Goal: Answer question/provide support: Share knowledge or assist other users

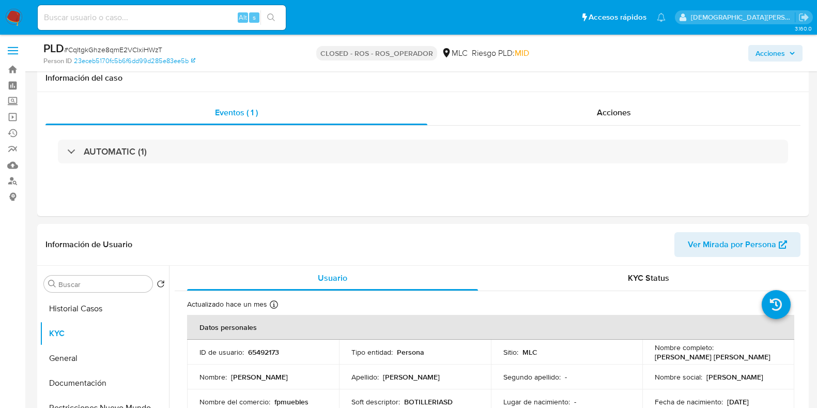
select select "10"
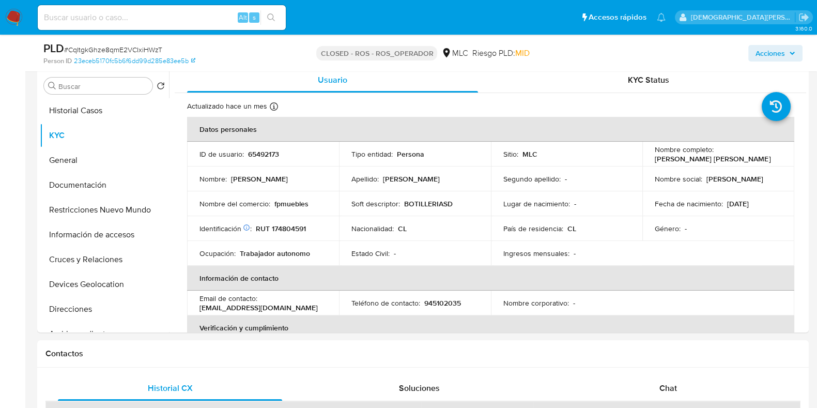
scroll to position [534, 0]
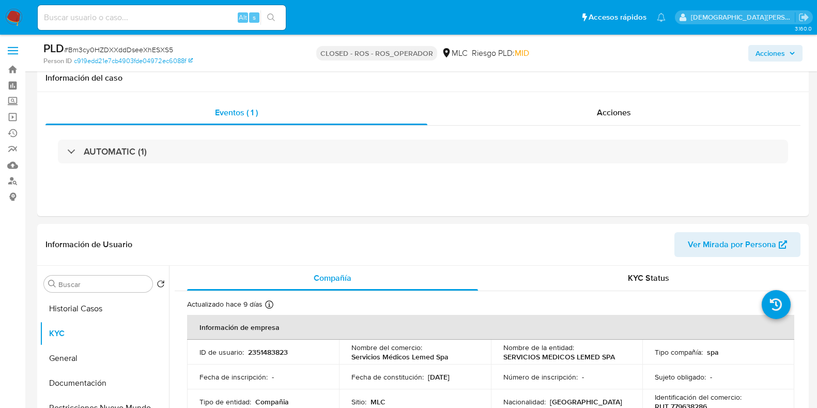
select select "10"
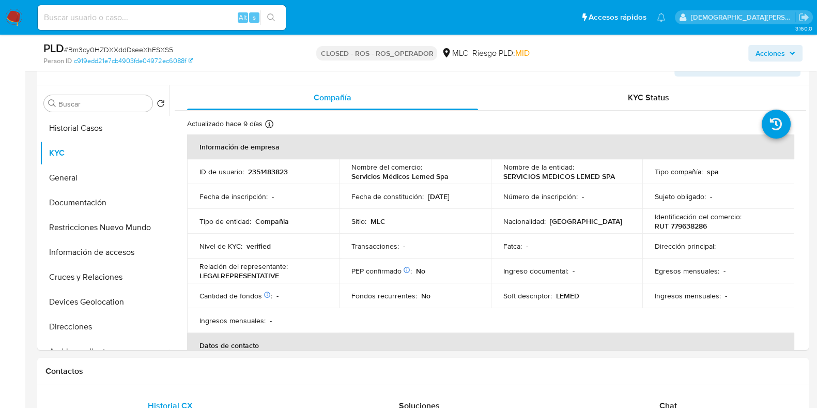
scroll to position [681, 0]
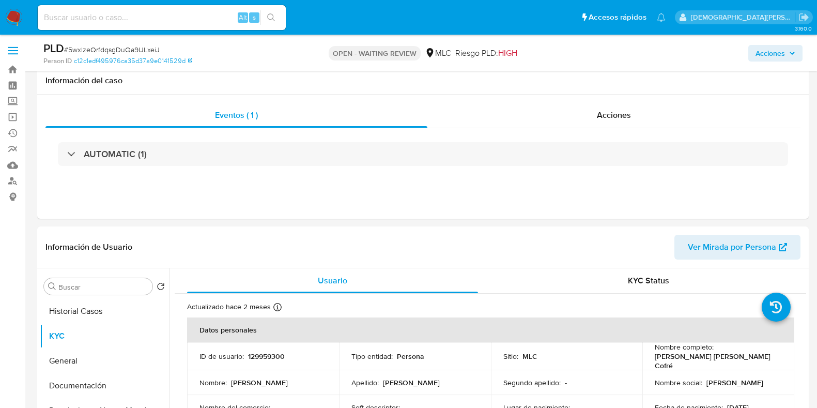
select select "10"
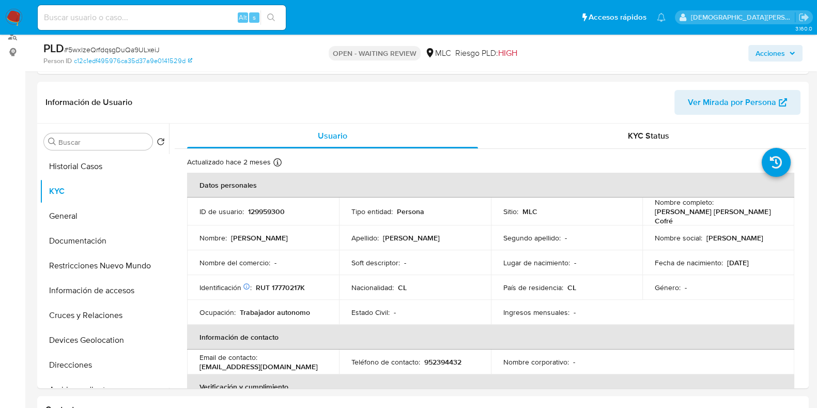
scroll to position [277, 0]
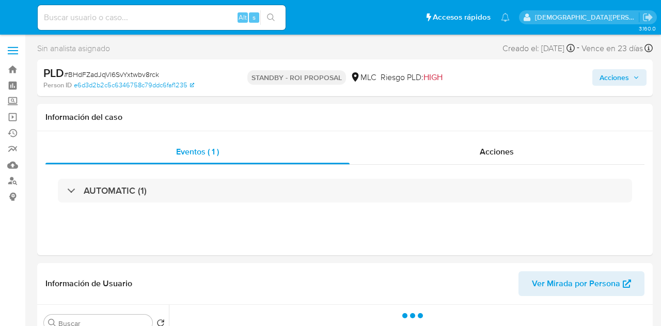
select select "10"
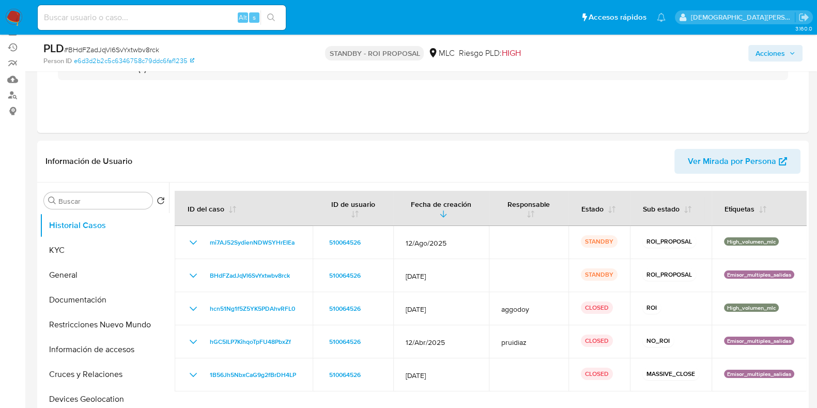
scroll to position [118, 0]
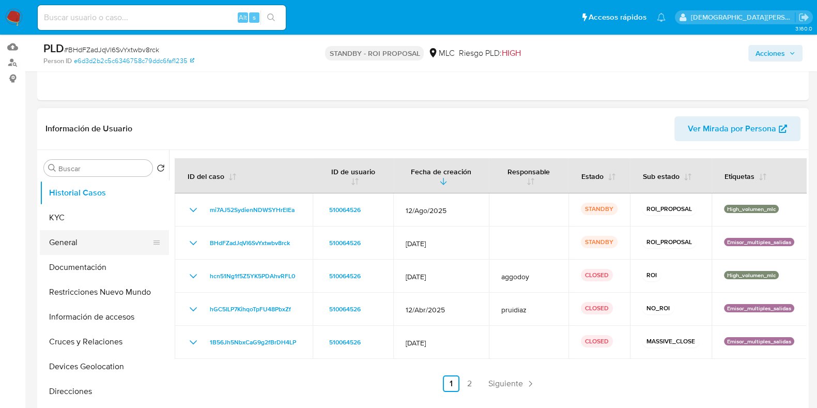
click at [84, 235] on button "General" at bounding box center [100, 242] width 121 height 25
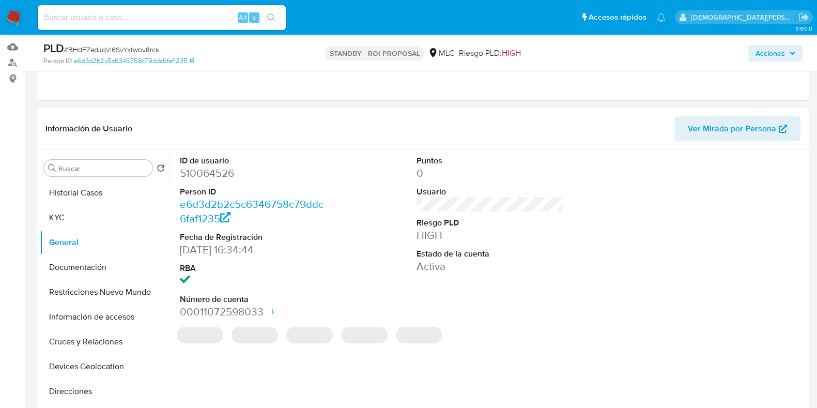
click at [214, 171] on dd "510064526" at bounding box center [254, 173] width 148 height 14
copy dd "510064526"
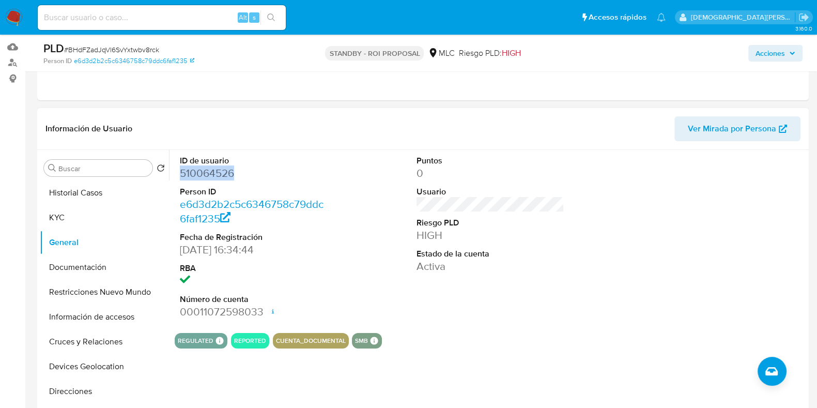
click at [201, 175] on dd "510064526" at bounding box center [254, 173] width 148 height 14
copy dd "510064526"
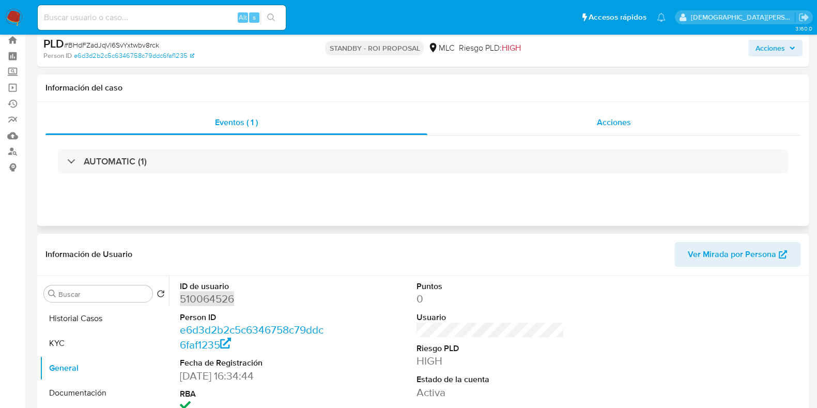
scroll to position [0, 0]
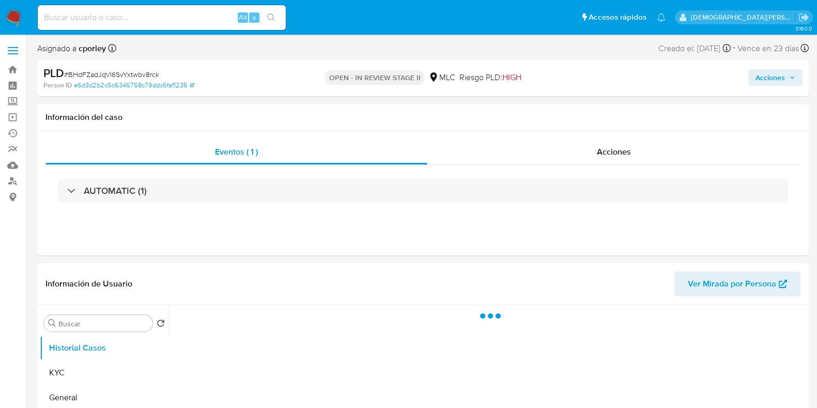
select select "10"
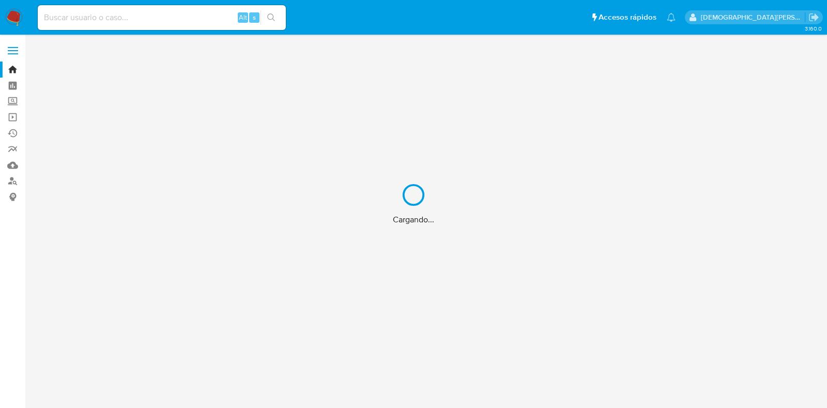
click at [160, 20] on div "Cargando..." at bounding box center [413, 204] width 827 height 408
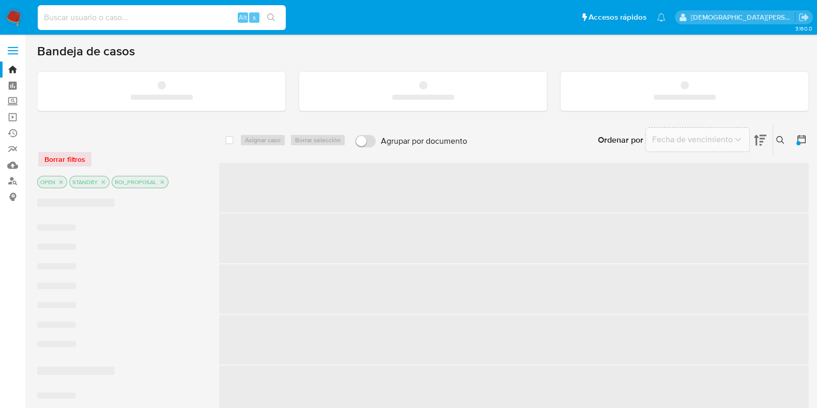
click at [165, 17] on input at bounding box center [162, 17] width 248 height 13
paste input "gXkJeOtdeuT7RgSaL08LRRj3"
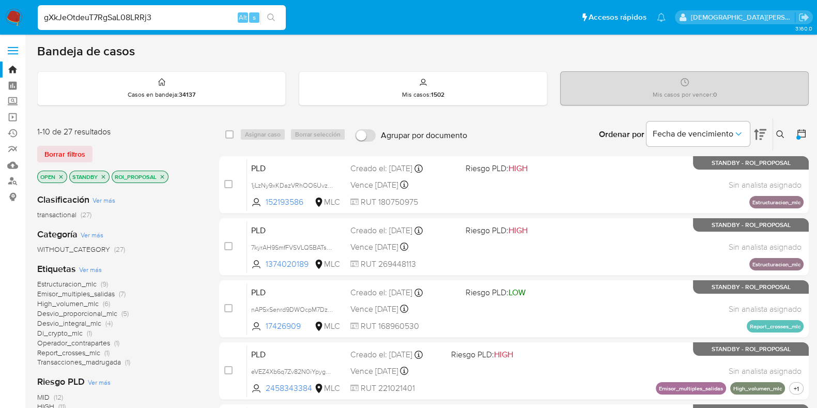
type input "gXkJeOtdeuT7RgSaL08LRRj3"
click at [268, 14] on icon "search-icon" at bounding box center [271, 17] width 8 height 8
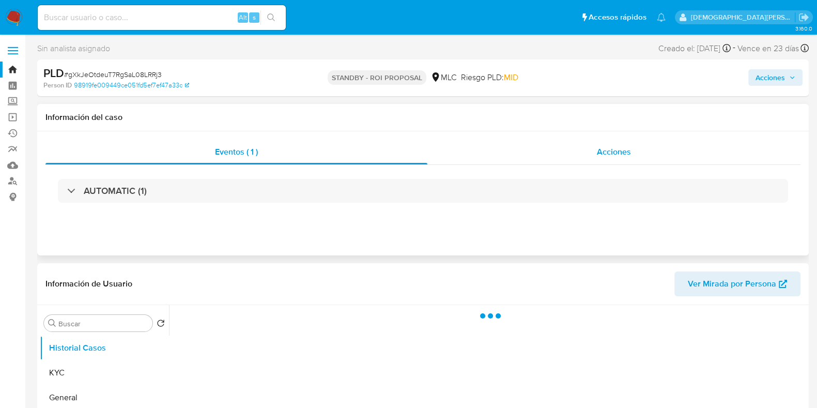
select select "10"
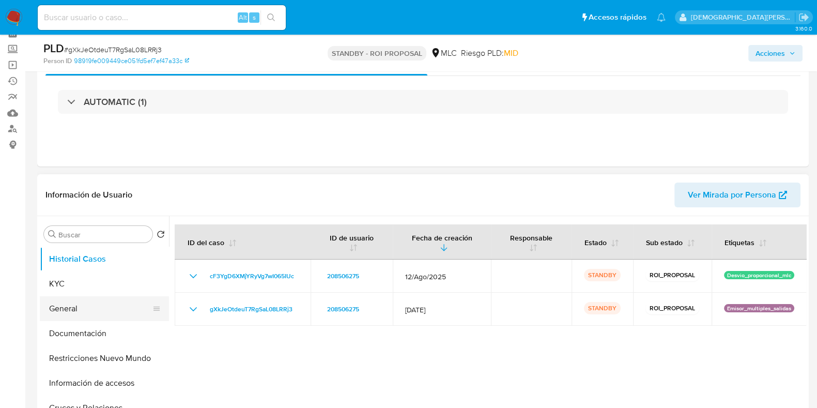
scroll to position [64, 0]
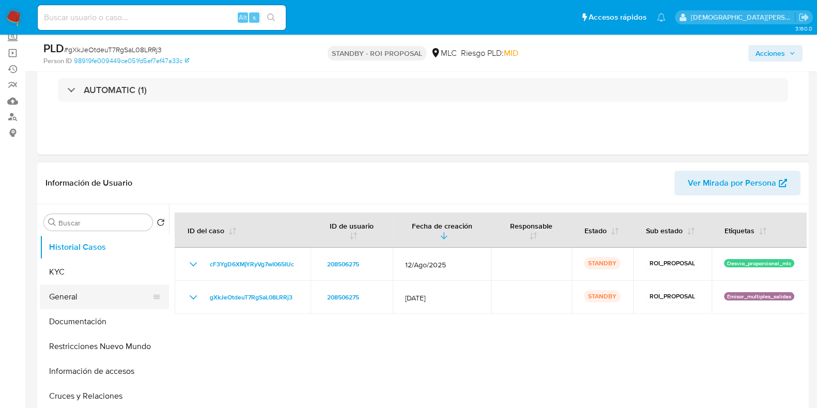
click at [63, 285] on button "General" at bounding box center [100, 296] width 121 height 25
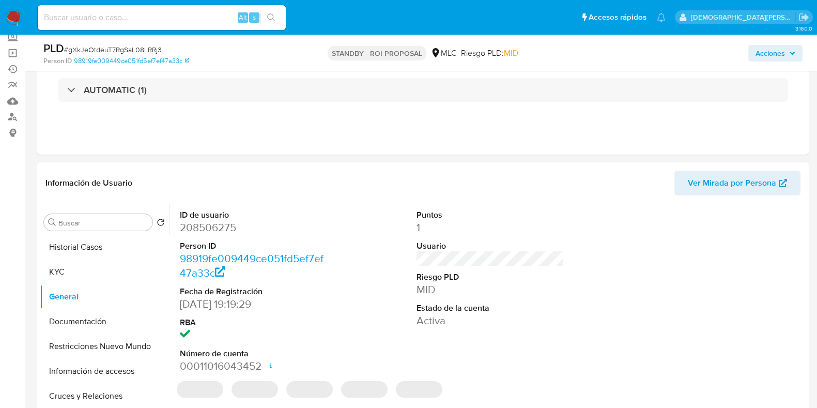
click at [214, 222] on dd "208506275" at bounding box center [254, 227] width 148 height 14
copy dd "208506275"
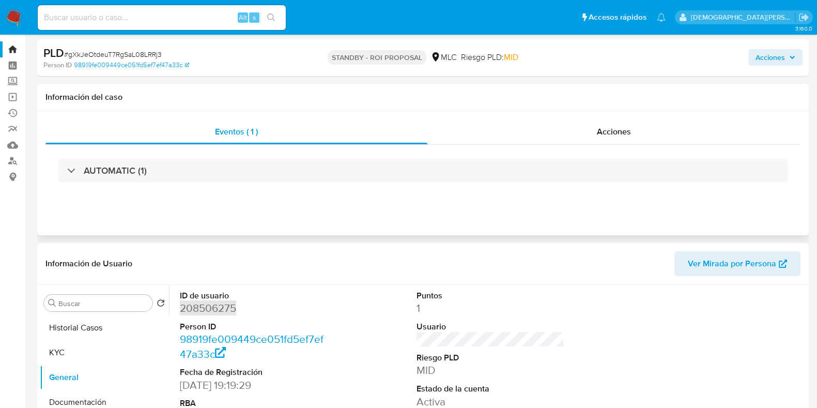
scroll to position [0, 0]
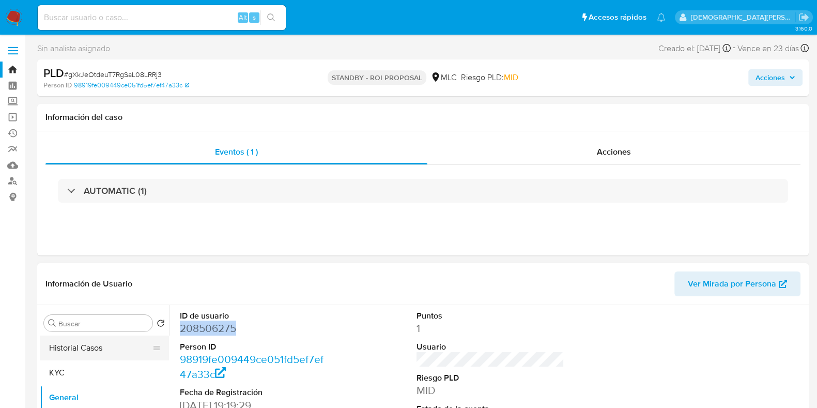
click at [91, 358] on button "Historial Casos" at bounding box center [100, 347] width 121 height 25
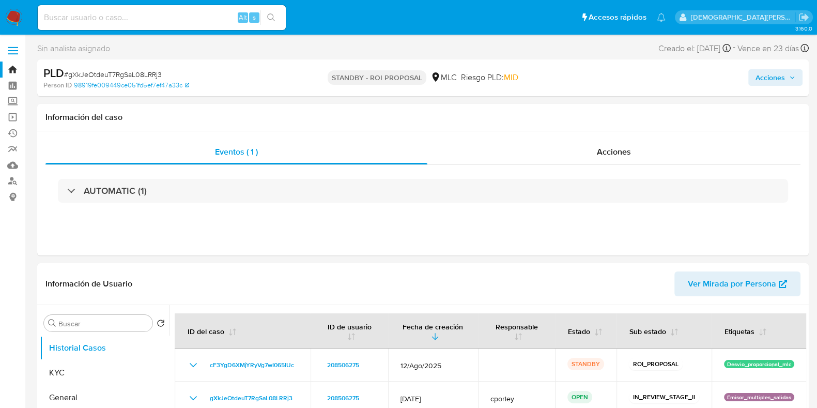
scroll to position [67, 0]
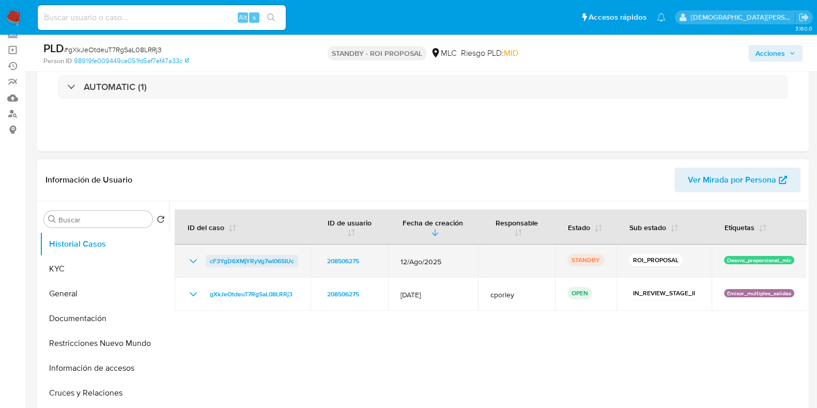
click at [257, 258] on span "cF3YgD6XMjYRyVg7wI065IUc" at bounding box center [252, 261] width 84 height 12
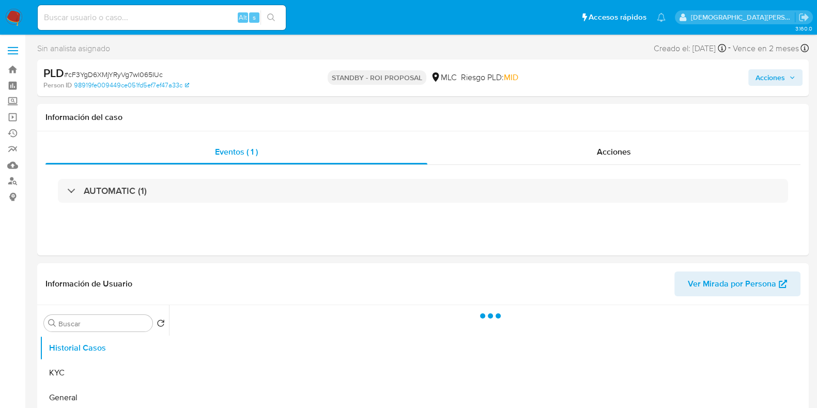
select select "10"
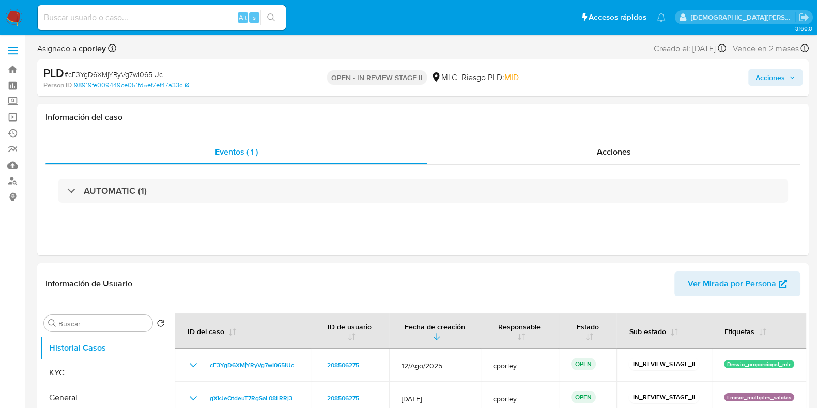
click at [780, 81] on span "Acciones" at bounding box center [769, 77] width 29 height 17
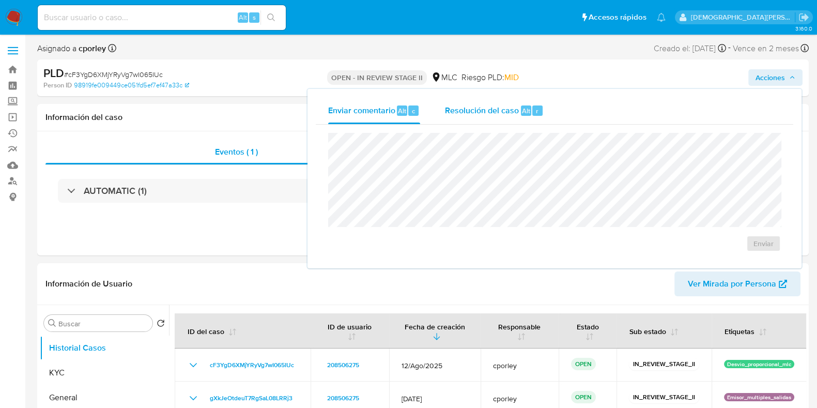
click at [467, 113] on span "Resolución del caso" at bounding box center [482, 110] width 74 height 12
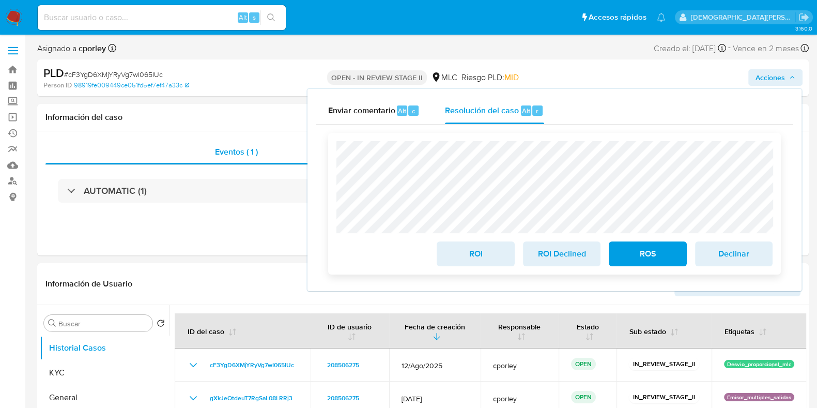
click at [465, 259] on span "ROI" at bounding box center [475, 253] width 51 height 23
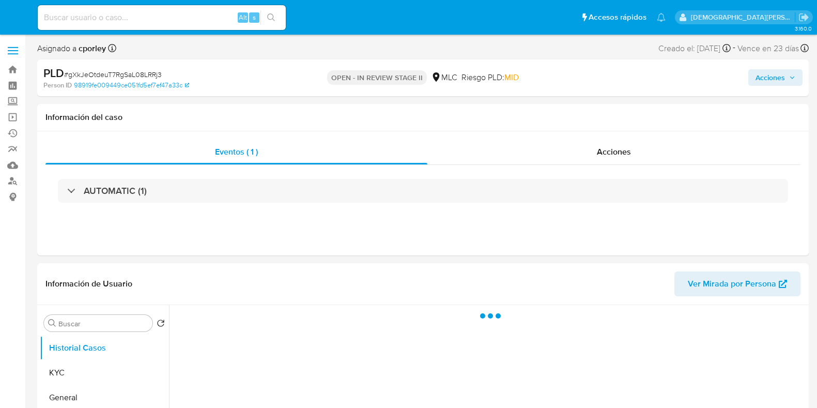
select select "10"
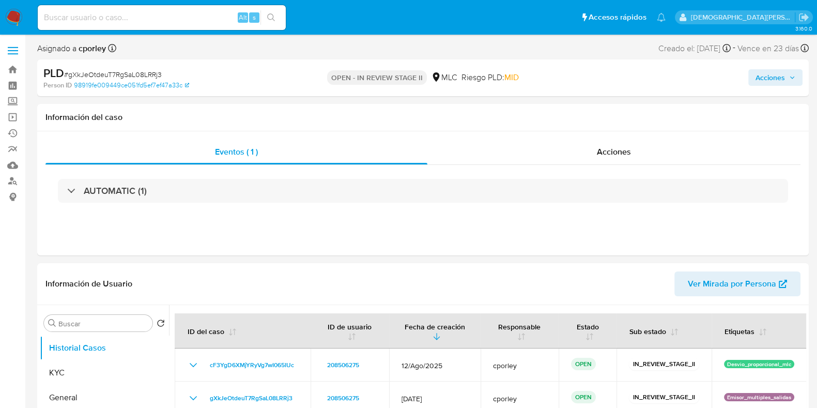
click at [779, 70] on span "Acciones" at bounding box center [769, 77] width 29 height 17
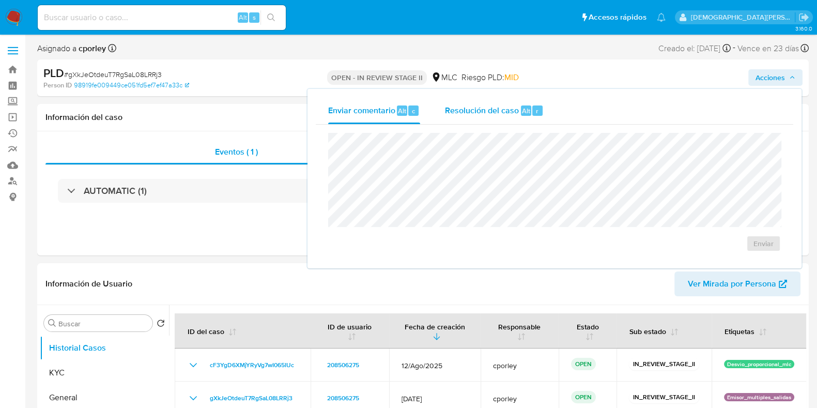
drag, startPoint x: 473, startPoint y: 98, endPoint x: 472, endPoint y: 110, distance: 12.0
click at [473, 99] on div "Resolución del caso Alt r" at bounding box center [494, 110] width 99 height 27
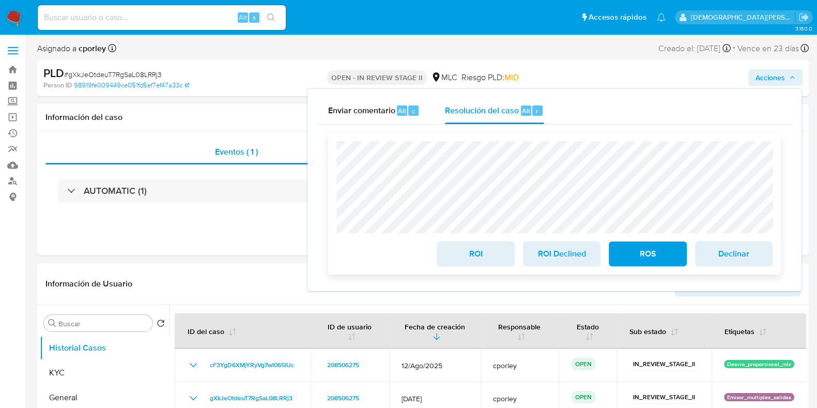
click at [460, 254] on span "ROI" at bounding box center [475, 253] width 51 height 23
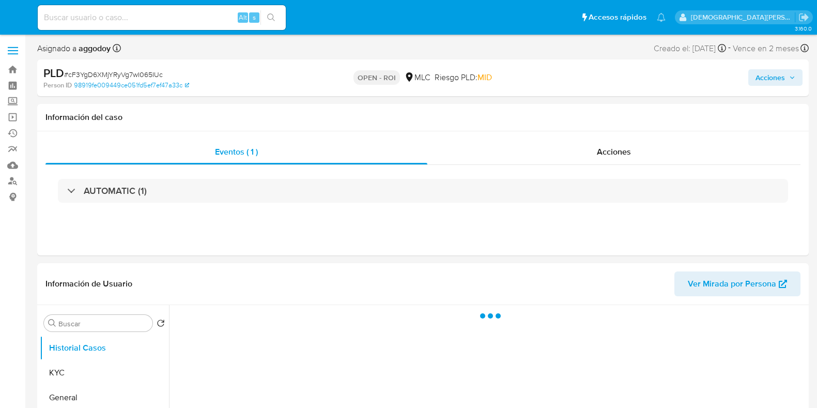
select select "10"
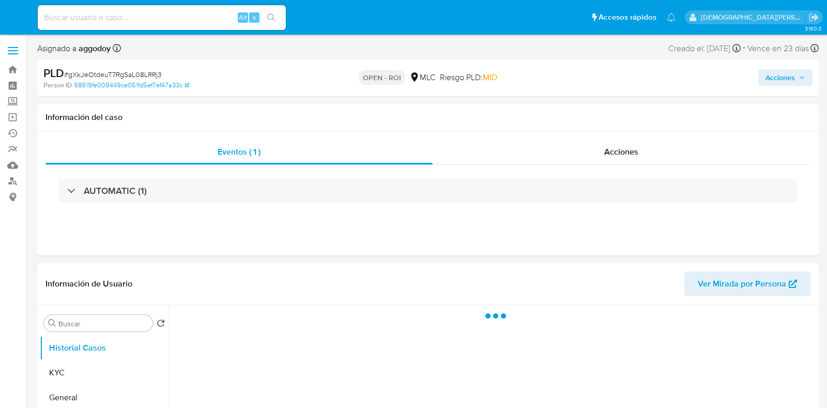
select select "10"
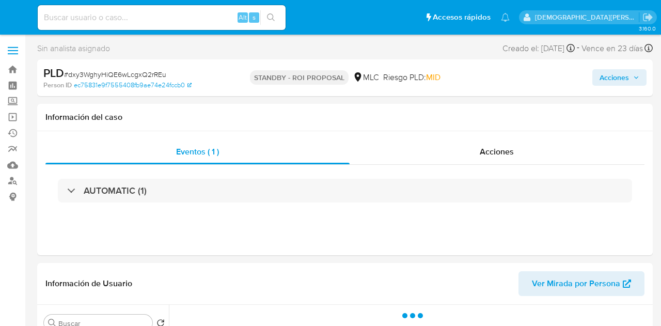
select select "10"
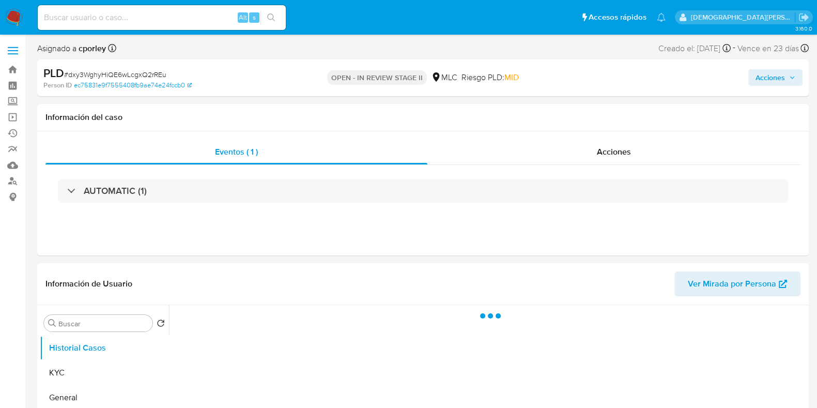
select select "10"
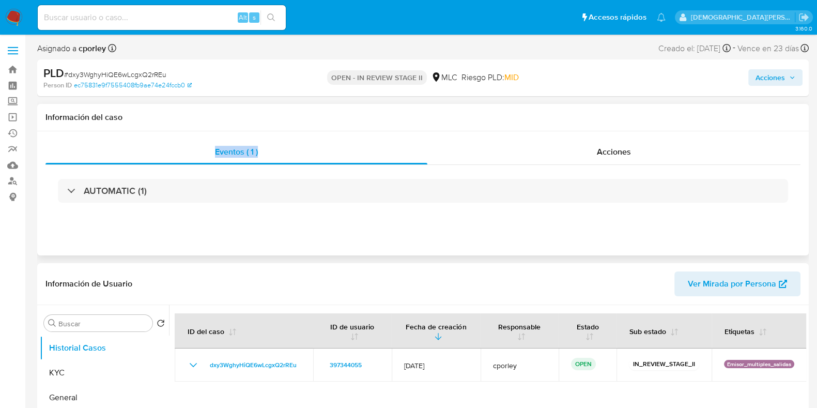
click at [267, 132] on div "Información del caso Eventos ( 1 ) Acciones AUTOMATIC (1)" at bounding box center [422, 179] width 771 height 151
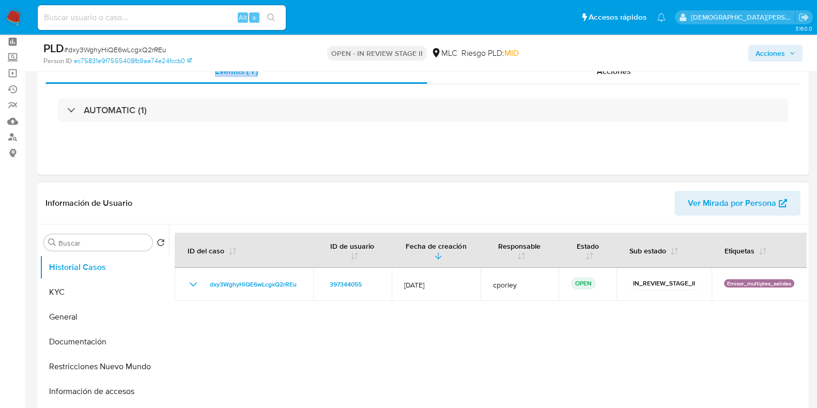
scroll to position [64, 0]
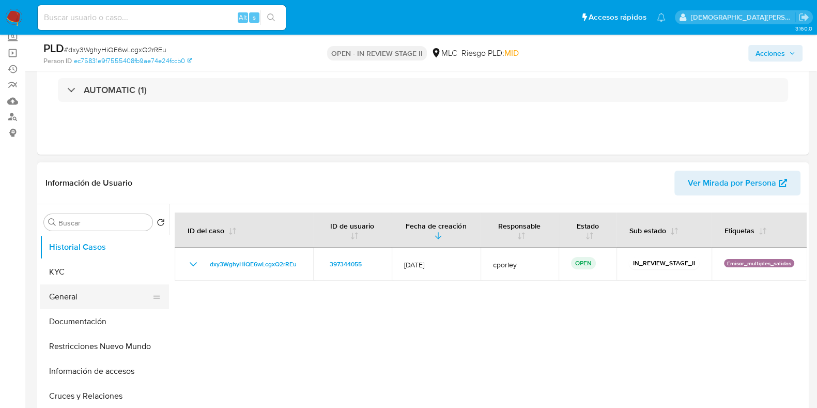
click at [121, 287] on button "General" at bounding box center [100, 296] width 121 height 25
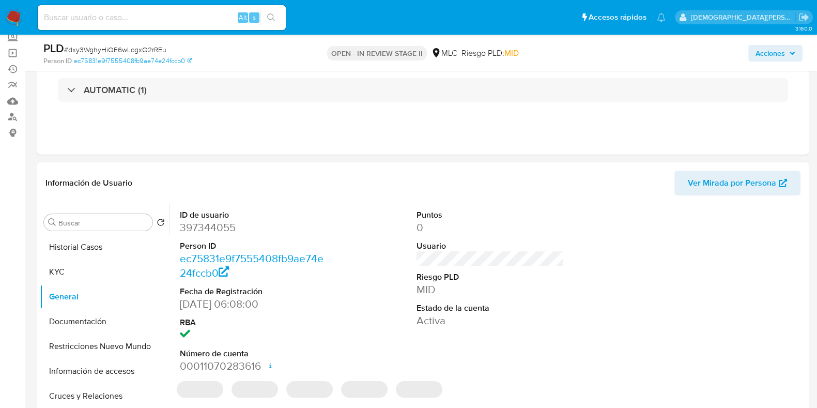
click at [212, 223] on dd "397344055" at bounding box center [254, 227] width 148 height 14
copy dd "397344055"
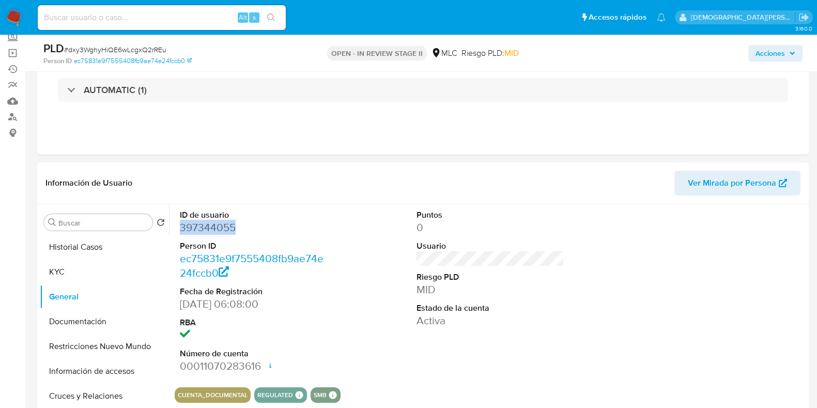
drag, startPoint x: 66, startPoint y: 345, endPoint x: 0, endPoint y: 279, distance: 93.2
click at [65, 336] on button "Restricciones Nuevo Mundo" at bounding box center [104, 346] width 129 height 25
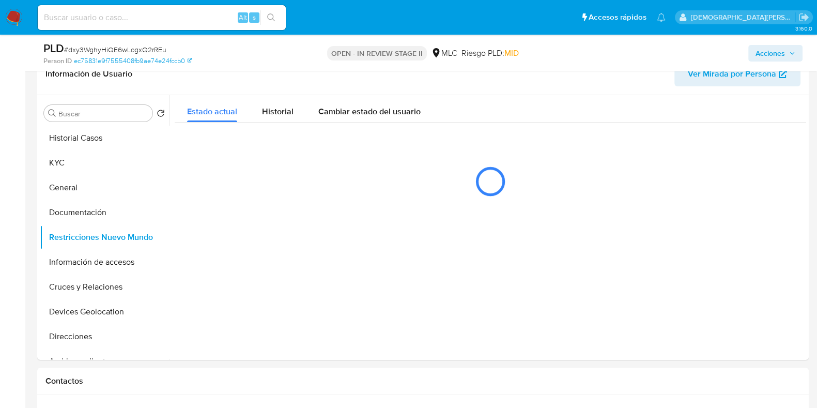
scroll to position [158, 0]
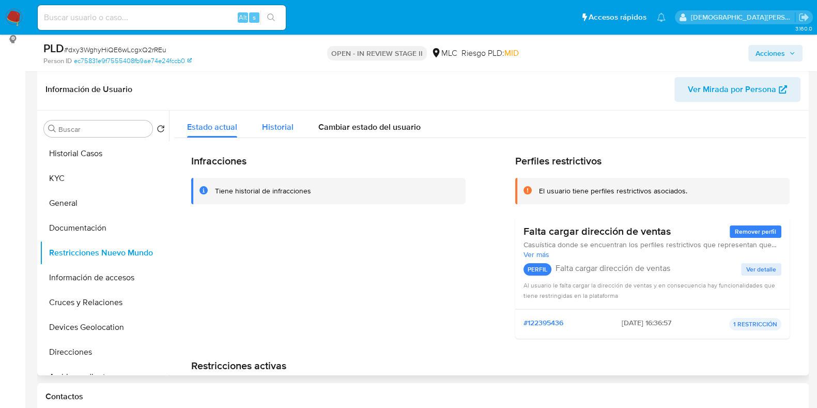
click at [273, 133] on div "Historial" at bounding box center [278, 124] width 32 height 27
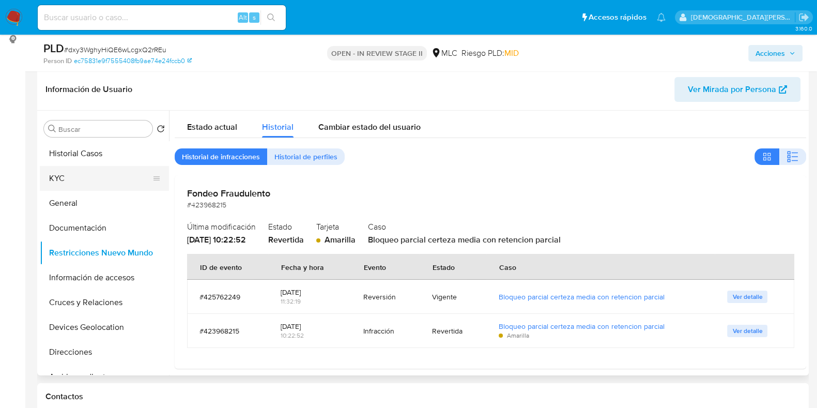
click at [66, 174] on button "KYC" at bounding box center [100, 178] width 121 height 25
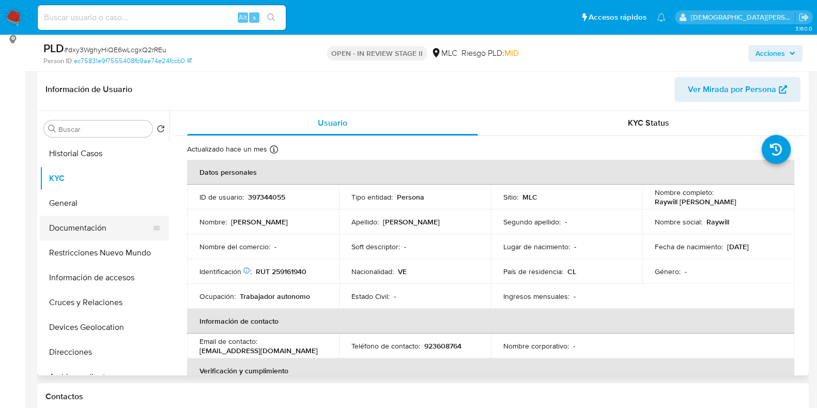
click at [95, 230] on button "Documentación" at bounding box center [100, 227] width 121 height 25
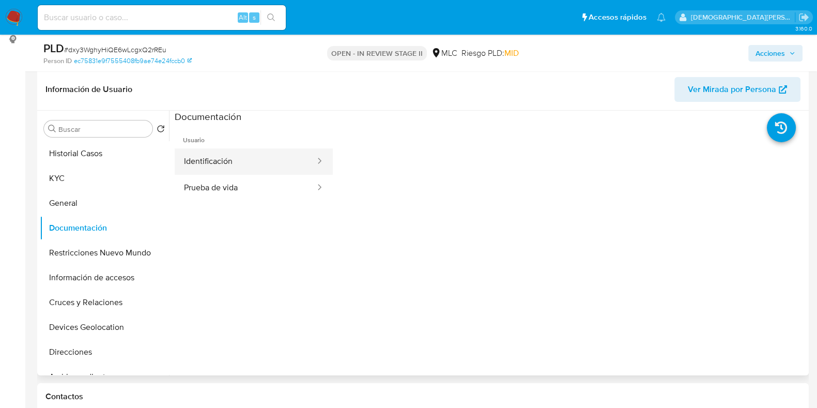
click at [259, 167] on button "Identificación" at bounding box center [246, 161] width 142 height 26
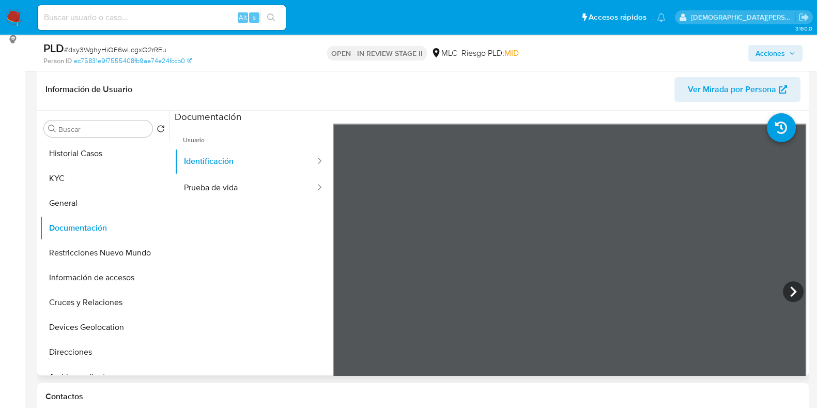
scroll to position [57, 0]
click at [231, 192] on button "Prueba de vida" at bounding box center [246, 188] width 142 height 26
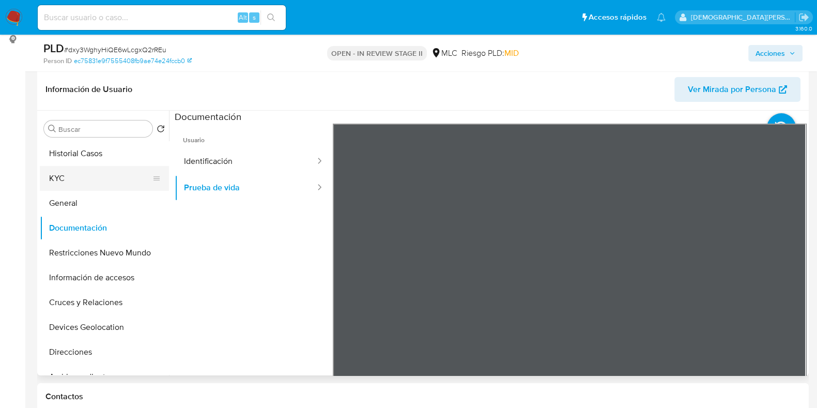
click at [86, 182] on button "KYC" at bounding box center [100, 178] width 121 height 25
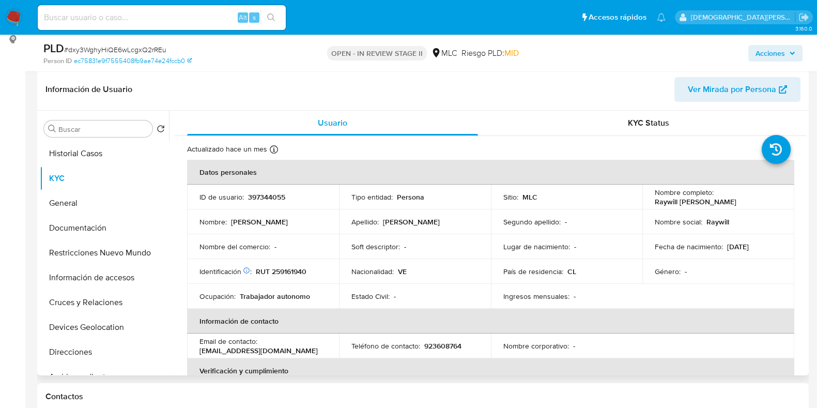
drag, startPoint x: 757, startPoint y: 205, endPoint x: 645, endPoint y: 202, distance: 111.7
click at [645, 202] on td "Nombre completo : Raywill Alejandro Mendez Sosa" at bounding box center [718, 196] width 152 height 25
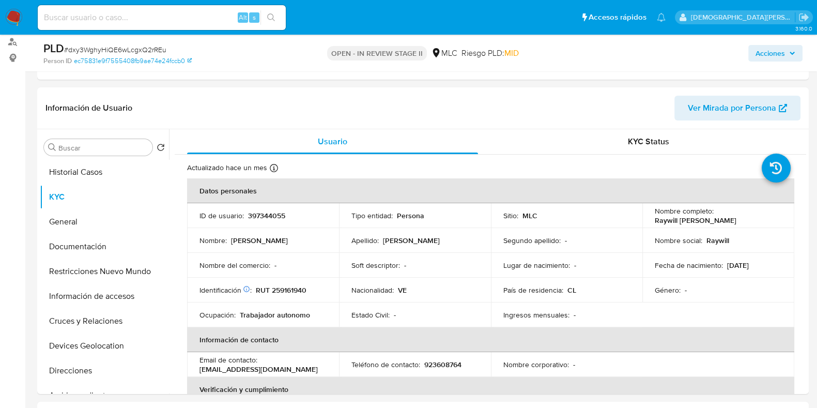
scroll to position [0, 0]
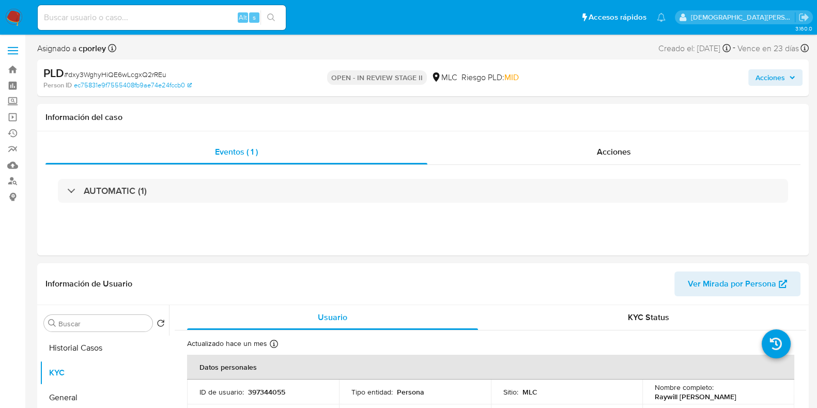
click at [764, 78] on span "Acciones" at bounding box center [769, 77] width 29 height 17
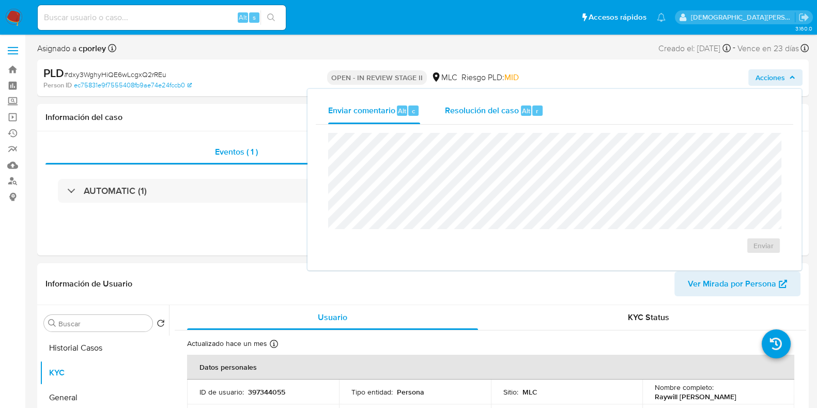
click at [473, 112] on span "Resolución del caso" at bounding box center [482, 110] width 74 height 12
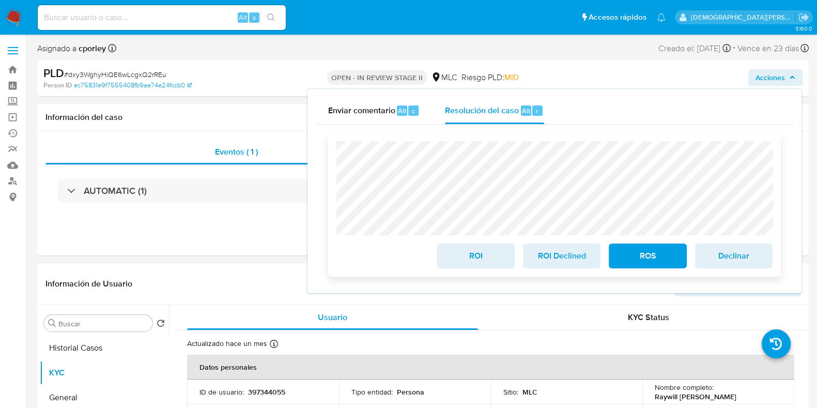
click at [633, 254] on span "ROS" at bounding box center [647, 255] width 51 height 23
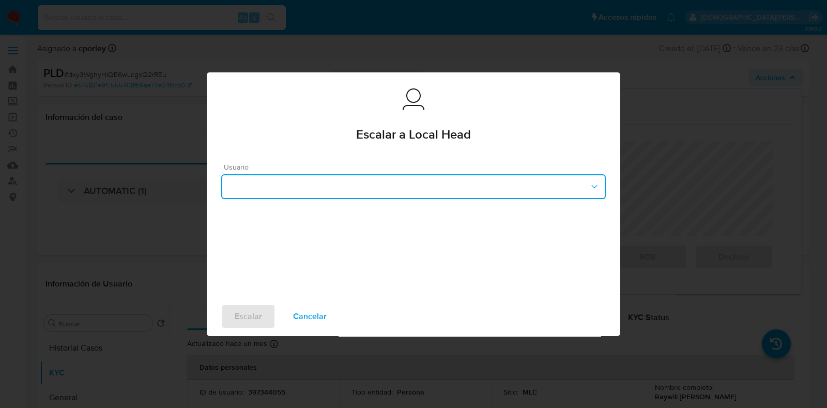
click at [408, 184] on button "button" at bounding box center [413, 186] width 384 height 25
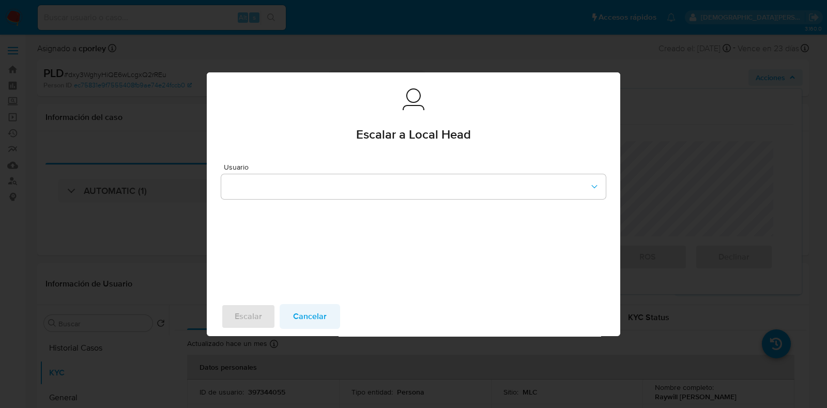
click at [314, 322] on span "Cancelar" at bounding box center [310, 316] width 34 height 23
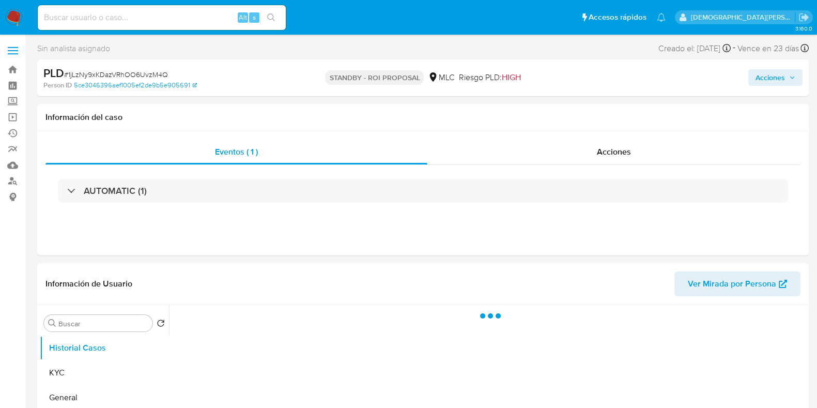
select select "10"
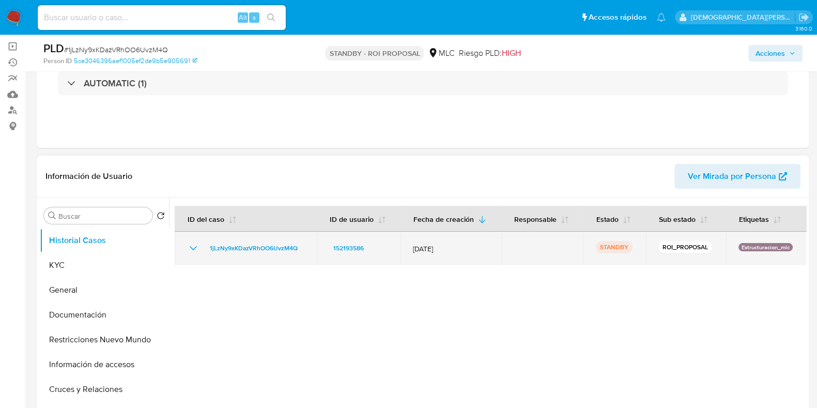
scroll to position [129, 0]
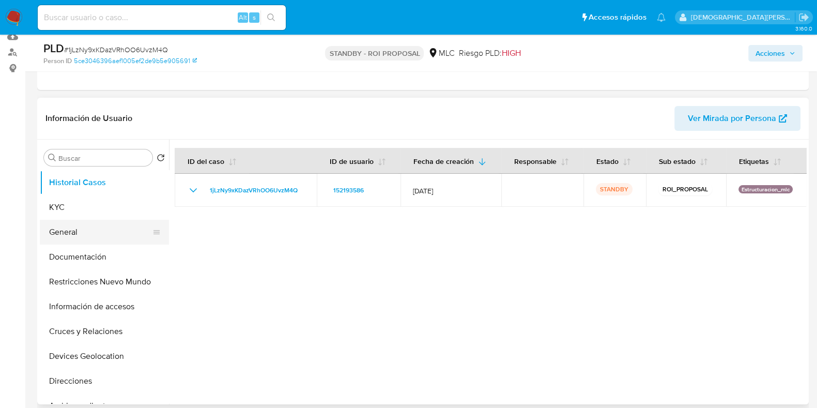
click at [96, 237] on button "General" at bounding box center [100, 232] width 121 height 25
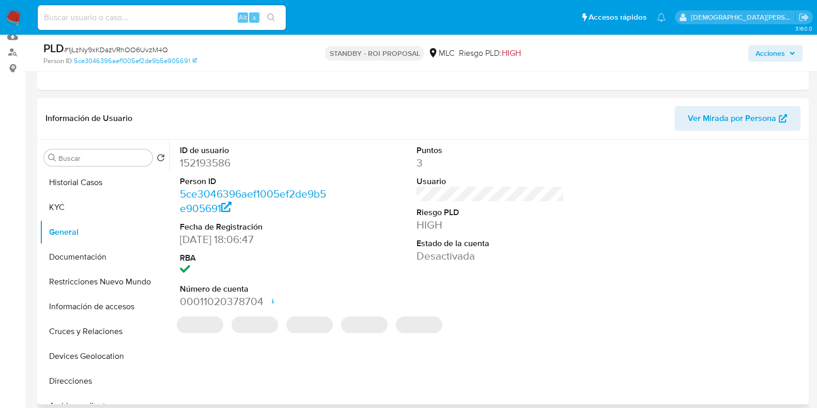
click at [211, 165] on dd "152193586" at bounding box center [254, 163] width 148 height 14
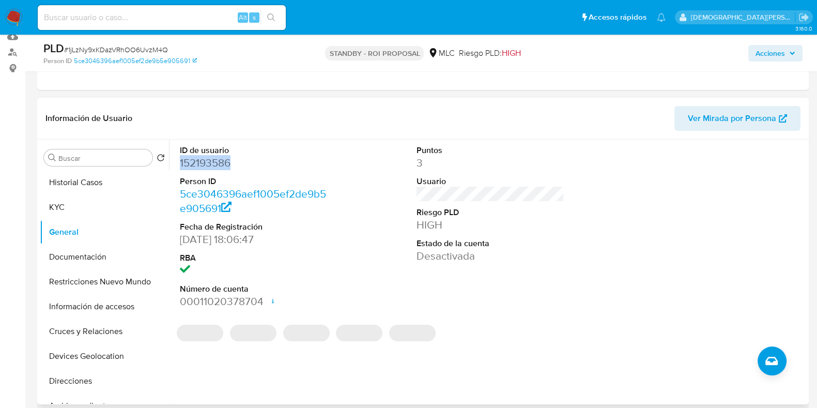
copy dd "152193586"
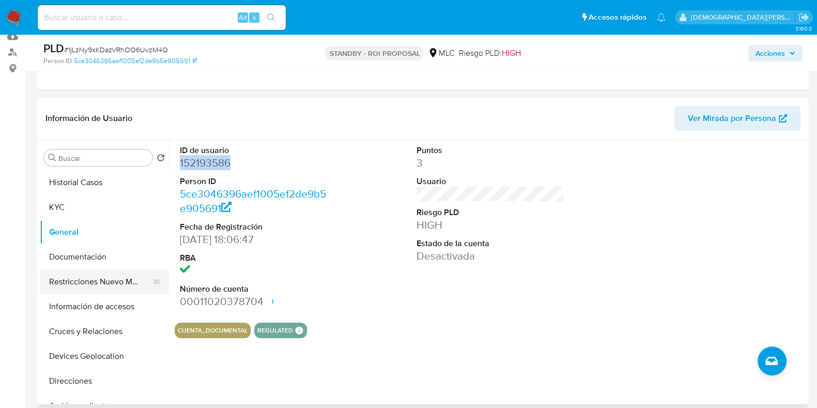
click at [102, 277] on button "Restricciones Nuevo Mundo" at bounding box center [100, 281] width 121 height 25
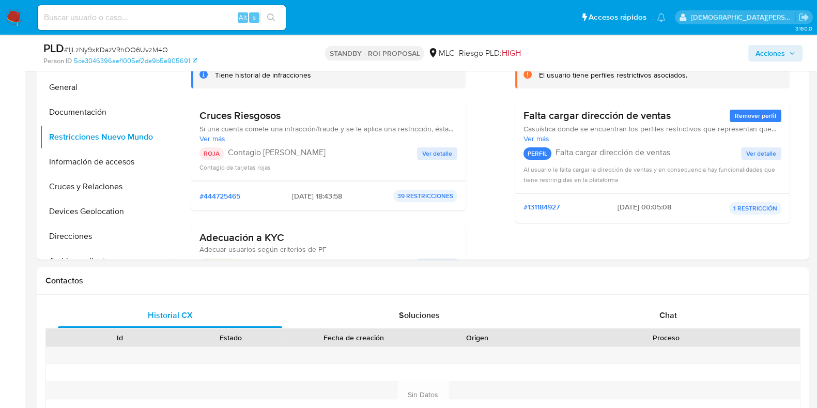
scroll to position [222, 0]
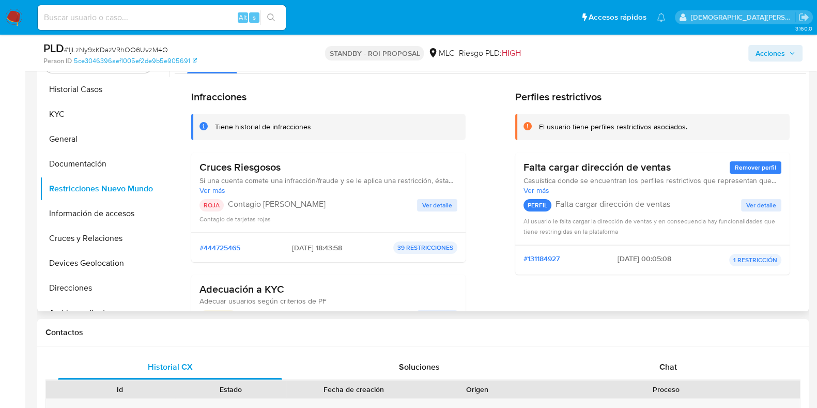
click at [439, 204] on span "Ver detalle" at bounding box center [437, 205] width 30 height 10
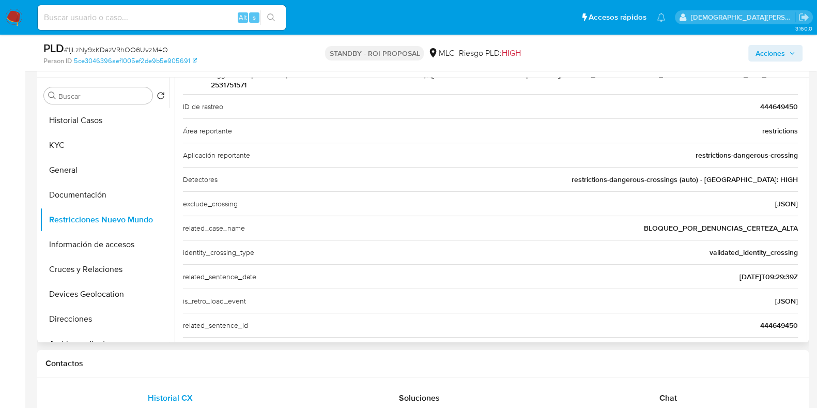
scroll to position [214, 0]
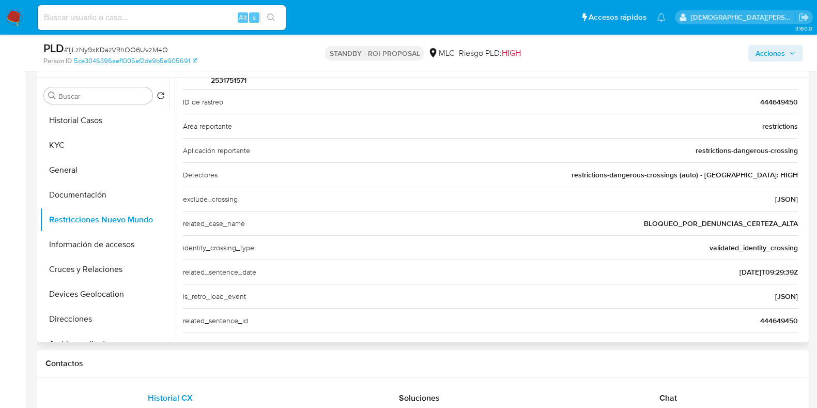
click at [762, 321] on span "444649450" at bounding box center [779, 320] width 38 height 10
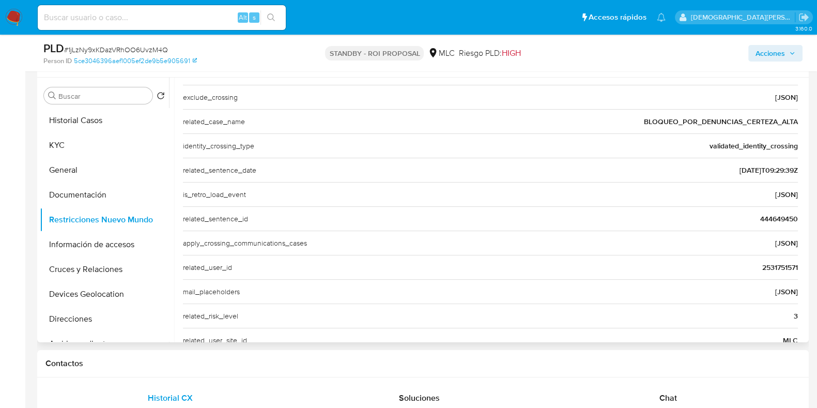
scroll to position [319, 0]
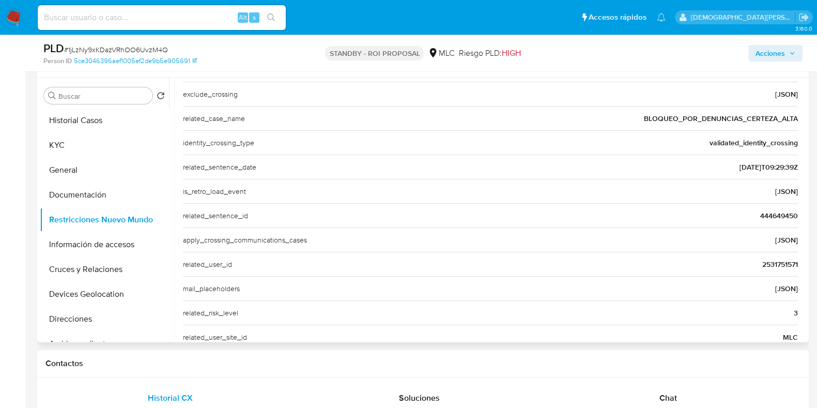
click at [770, 265] on span "2531751571" at bounding box center [780, 264] width 36 height 10
click at [128, 197] on button "Documentación" at bounding box center [100, 194] width 121 height 25
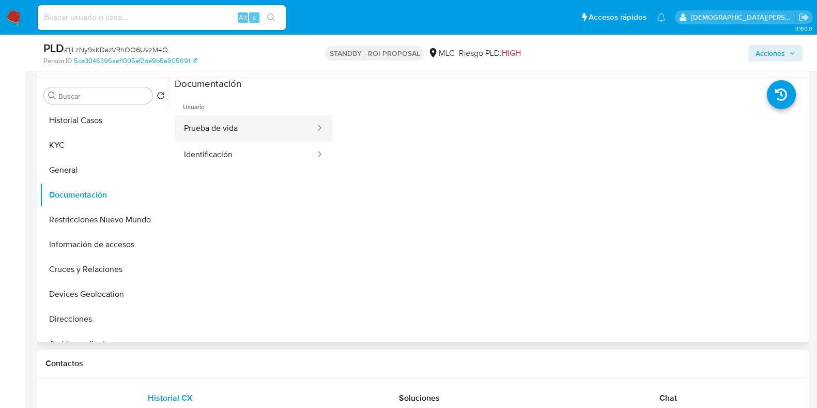
click at [292, 130] on button "Prueba de vida" at bounding box center [246, 128] width 142 height 26
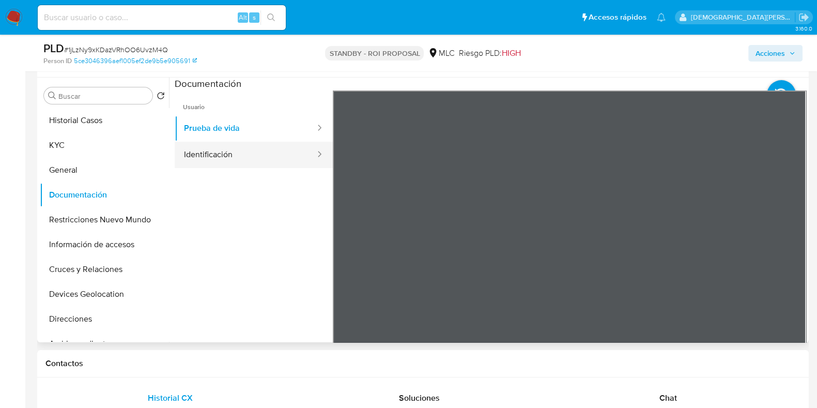
click at [236, 156] on button "Identificación" at bounding box center [246, 155] width 142 height 26
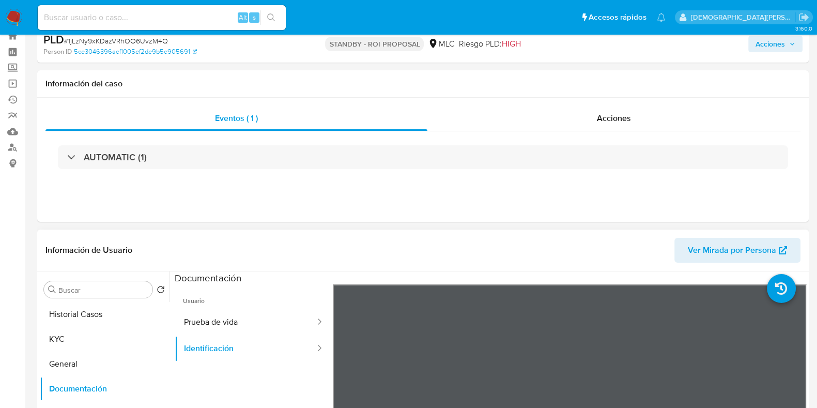
scroll to position [129, 0]
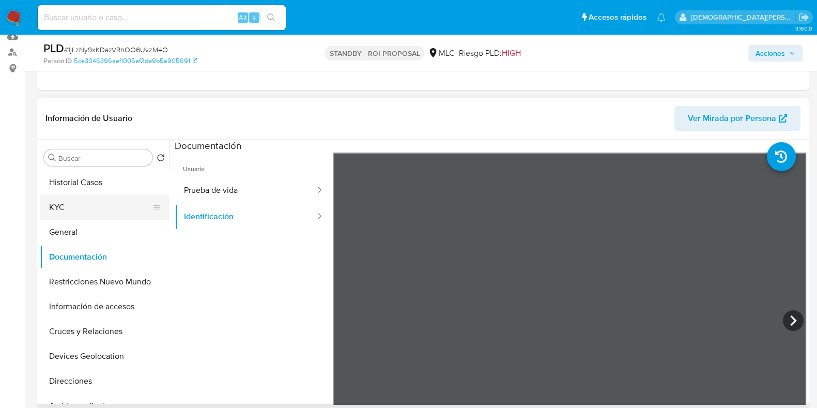
click at [74, 210] on button "KYC" at bounding box center [100, 207] width 121 height 25
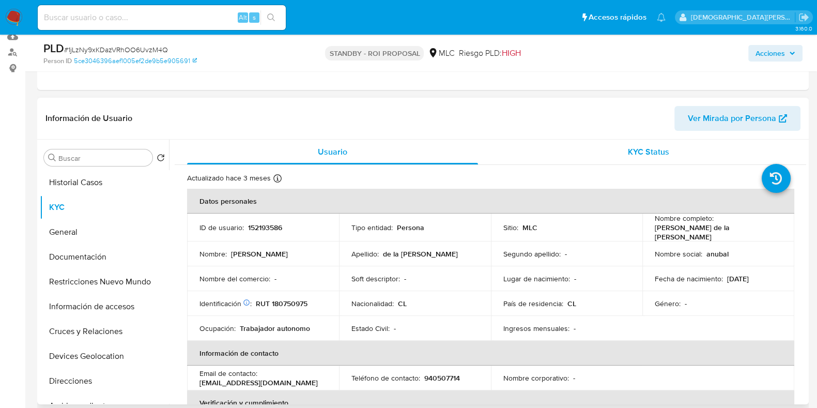
click at [637, 146] on span "KYC Status" at bounding box center [648, 152] width 41 height 12
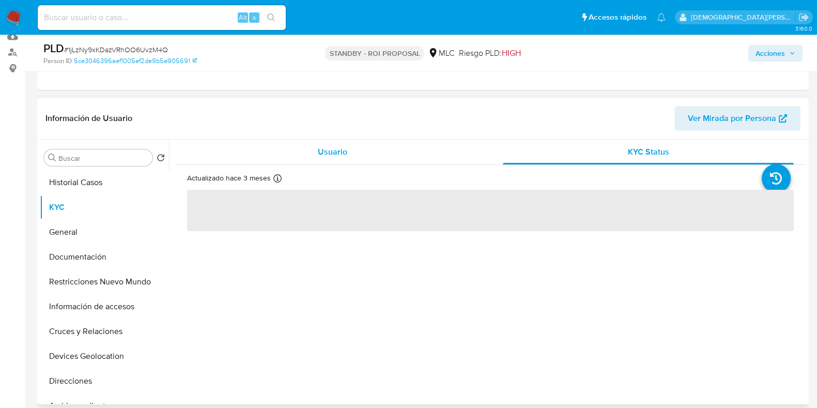
click at [383, 158] on div "Usuario" at bounding box center [332, 152] width 291 height 25
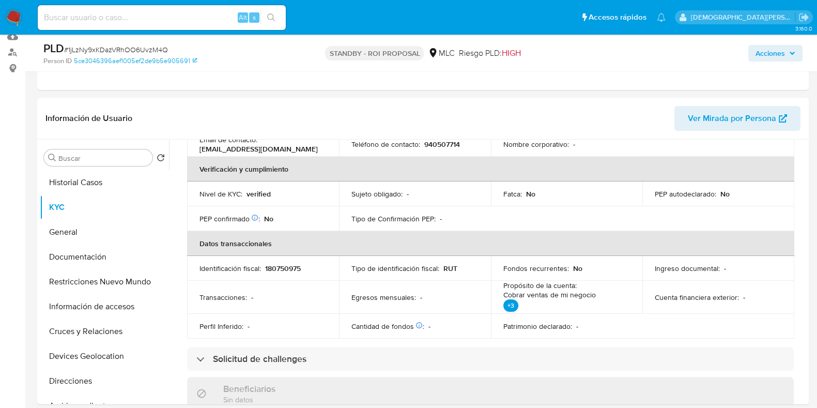
scroll to position [196, 0]
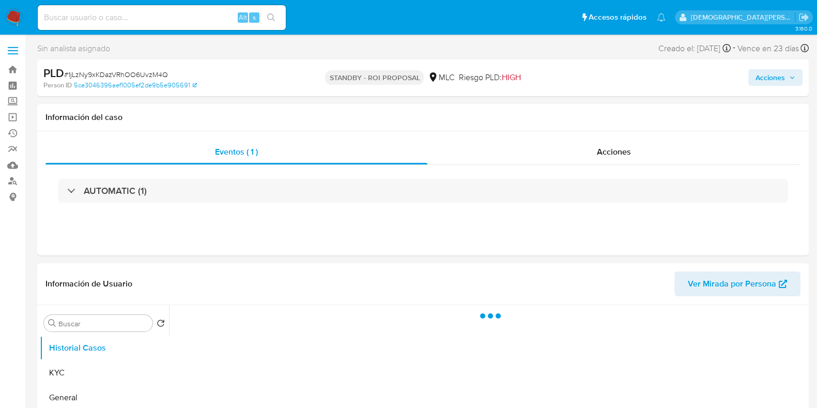
select select "10"
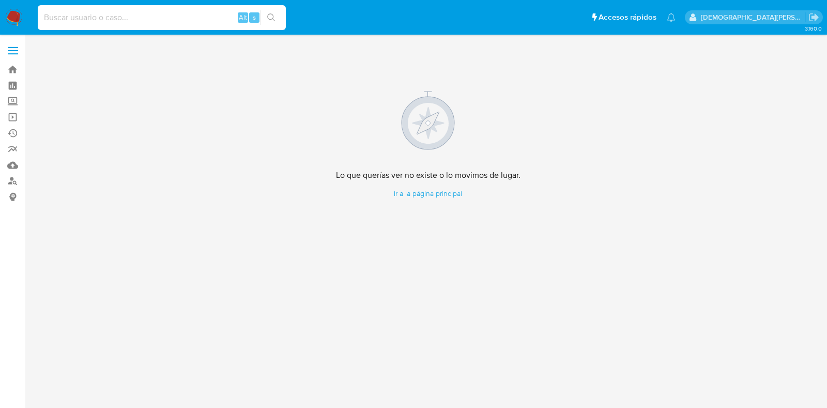
click at [158, 22] on input at bounding box center [162, 17] width 248 height 13
paste input "2531751571"
type input "2531751571"
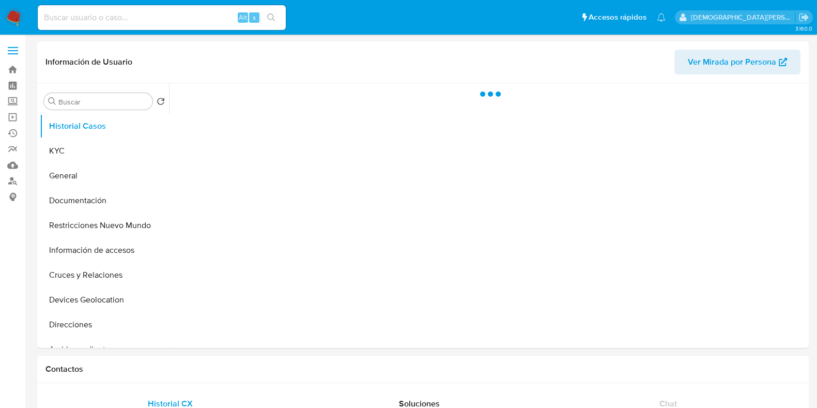
select select "10"
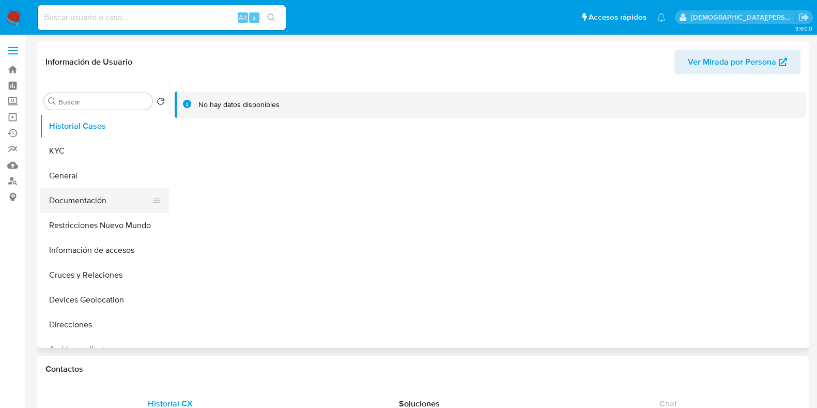
click at [67, 195] on button "Documentación" at bounding box center [100, 200] width 121 height 25
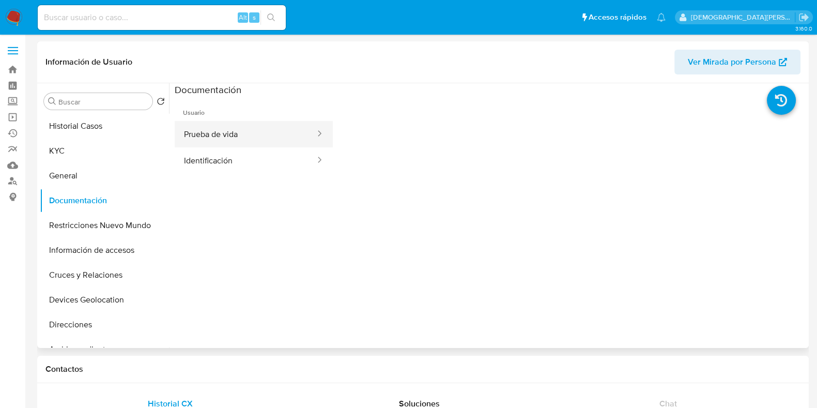
click at [258, 137] on button "Prueba de vida" at bounding box center [246, 134] width 142 height 26
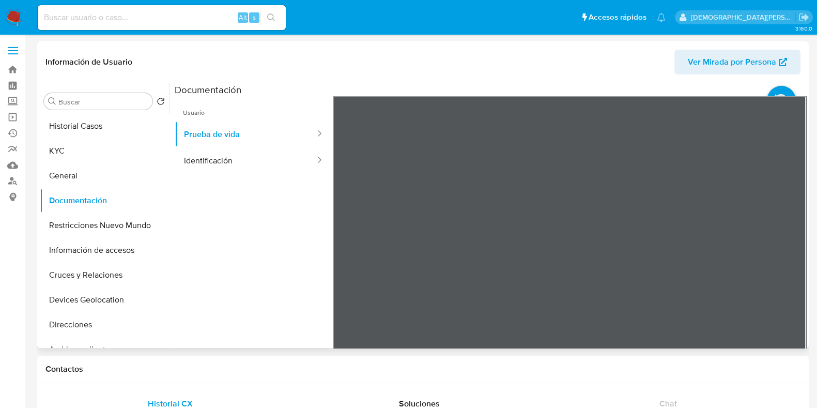
scroll to position [28, 0]
click at [204, 154] on button "Identificación" at bounding box center [246, 160] width 142 height 26
click at [116, 228] on button "Restricciones Nuevo Mundo" at bounding box center [100, 225] width 121 height 25
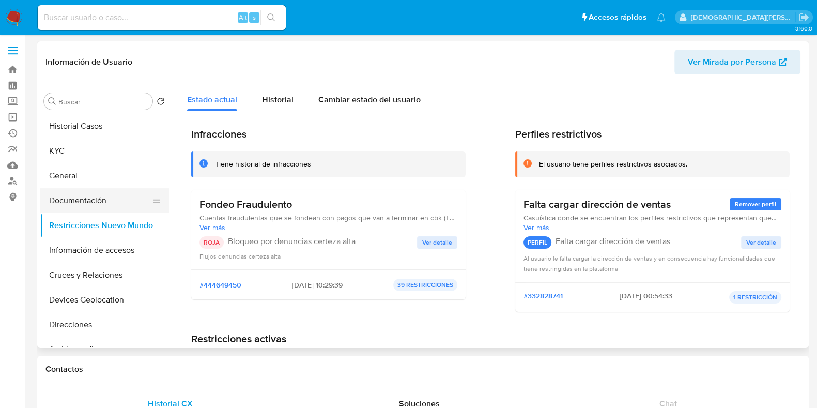
click at [101, 200] on button "Documentación" at bounding box center [100, 200] width 121 height 25
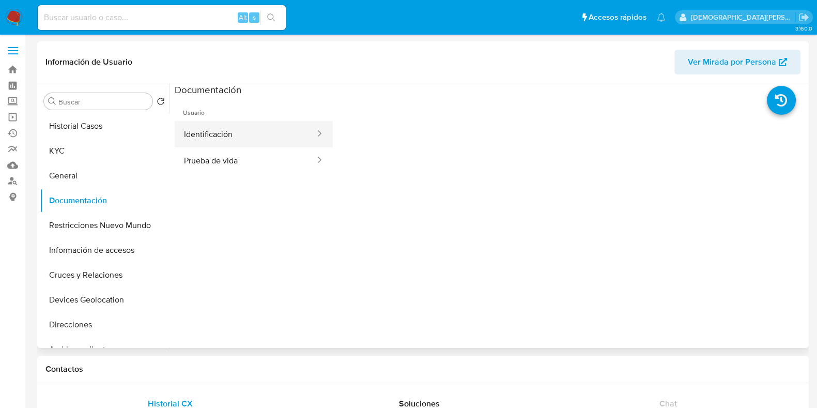
click at [269, 143] on button "Identificación" at bounding box center [246, 134] width 142 height 26
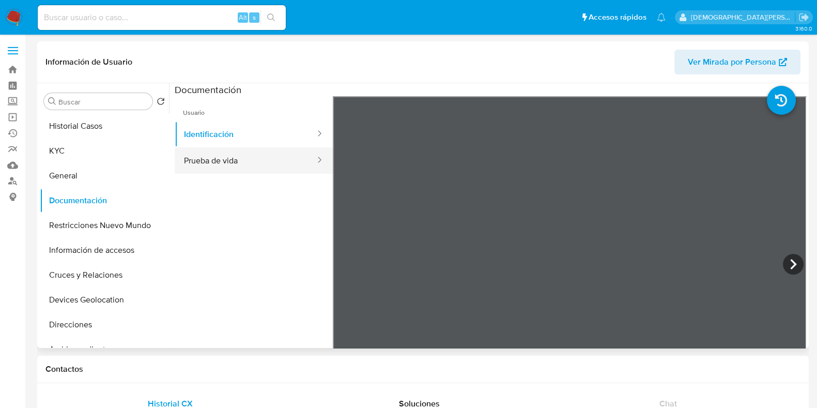
click at [240, 160] on button "Prueba de vida" at bounding box center [246, 160] width 142 height 26
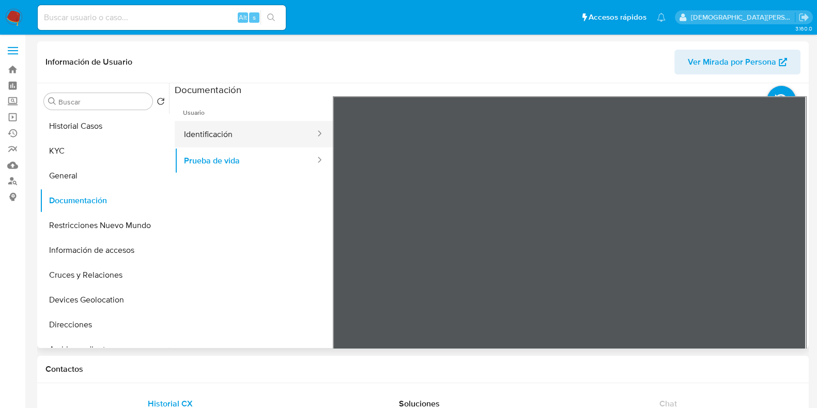
click at [237, 127] on button "Identificación" at bounding box center [246, 134] width 142 height 26
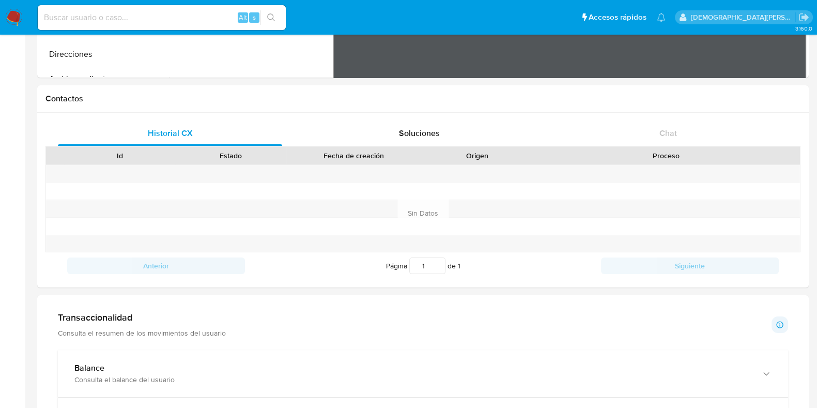
scroll to position [0, 0]
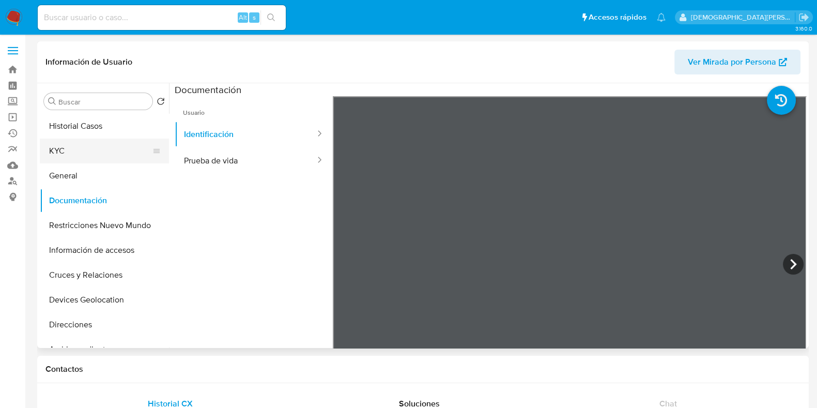
click at [94, 145] on button "KYC" at bounding box center [100, 150] width 121 height 25
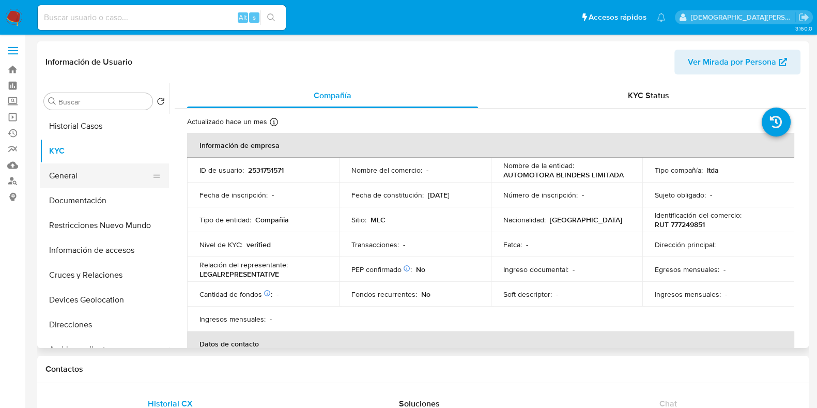
click at [80, 178] on button "General" at bounding box center [100, 175] width 121 height 25
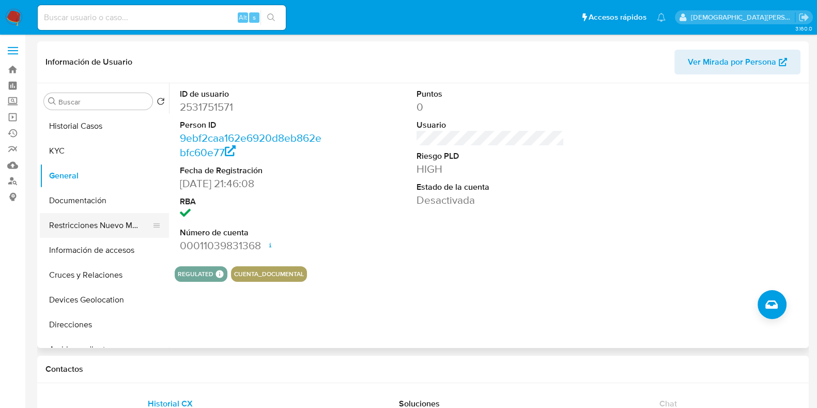
click at [115, 228] on button "Restricciones Nuevo Mundo" at bounding box center [100, 225] width 121 height 25
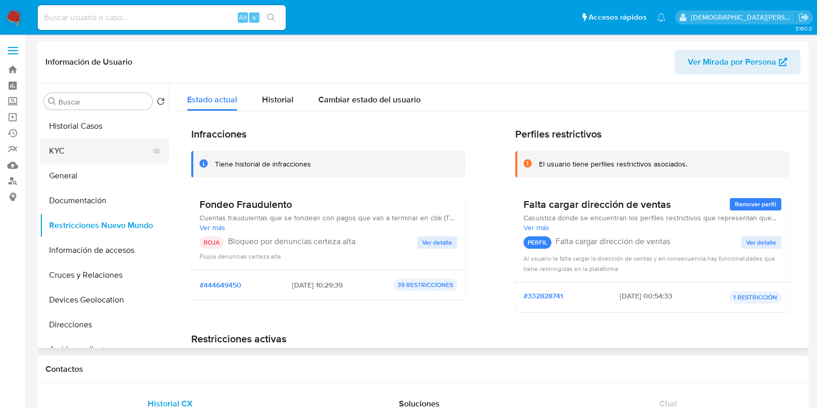
click at [100, 153] on button "KYC" at bounding box center [100, 150] width 121 height 25
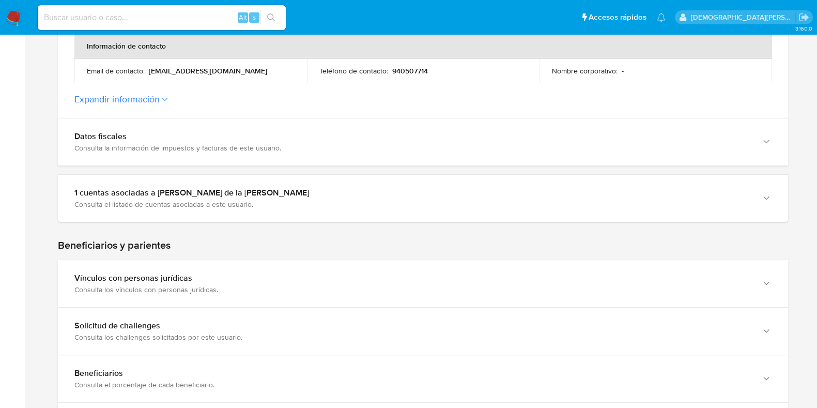
scroll to position [482, 0]
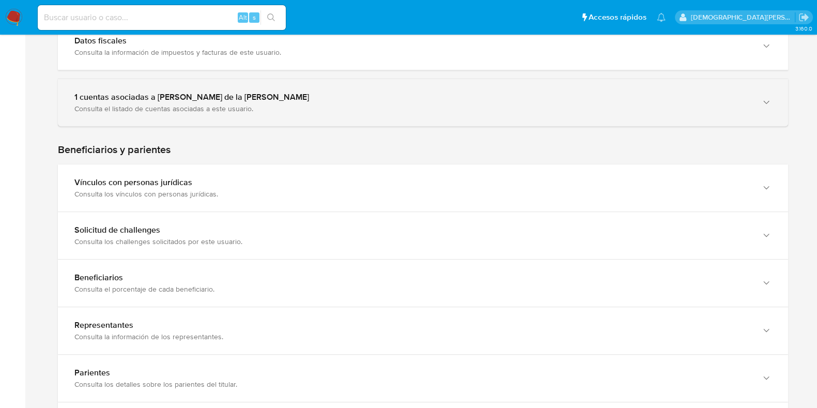
click at [396, 118] on div "1 cuentas asociadas a Aníbal Alonso de la Jara Jara Consulta el listado de cuen…" at bounding box center [423, 102] width 730 height 47
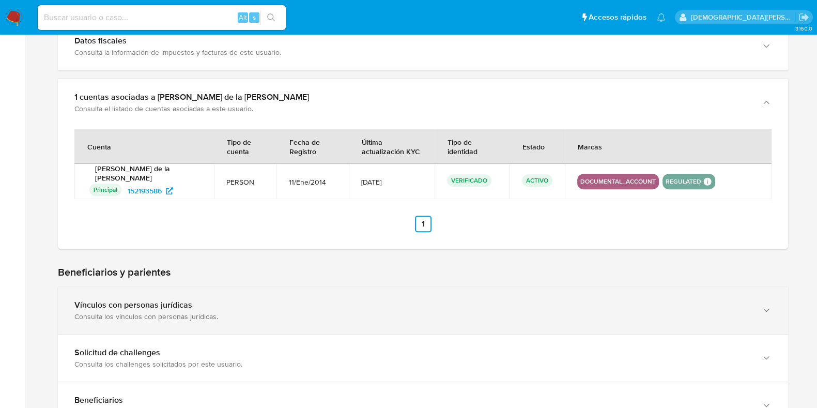
click at [313, 297] on div "Vínculos con personas jurídicas Consulta los vínculos con personas jurídicas." at bounding box center [423, 310] width 730 height 47
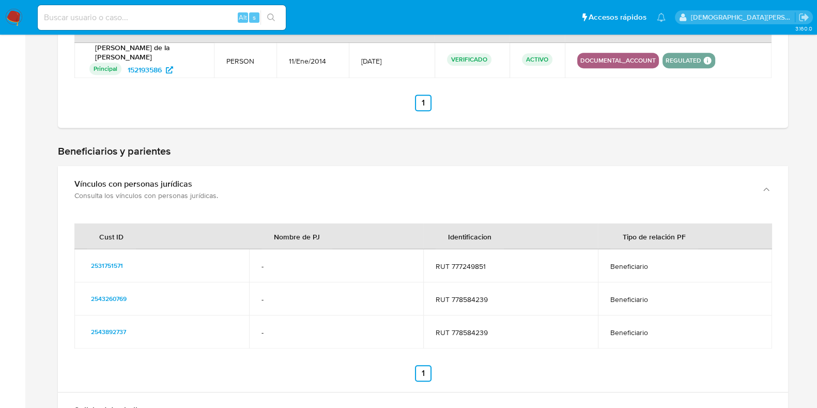
scroll to position [670, 0]
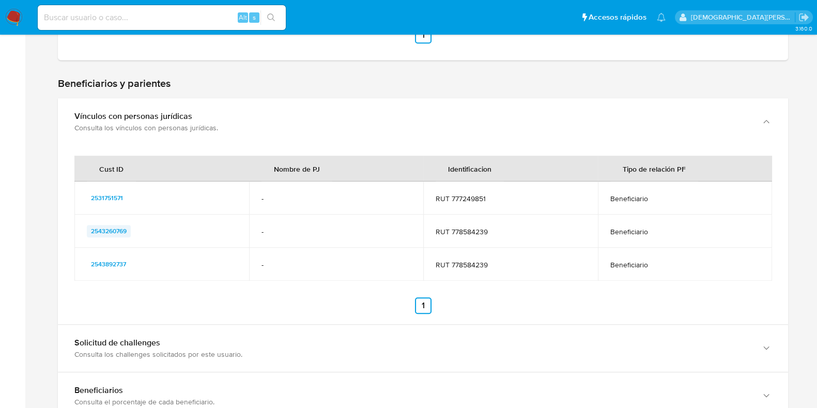
click at [114, 227] on span "2543260769" at bounding box center [109, 231] width 36 height 12
click at [115, 267] on span "2543892737" at bounding box center [108, 264] width 35 height 12
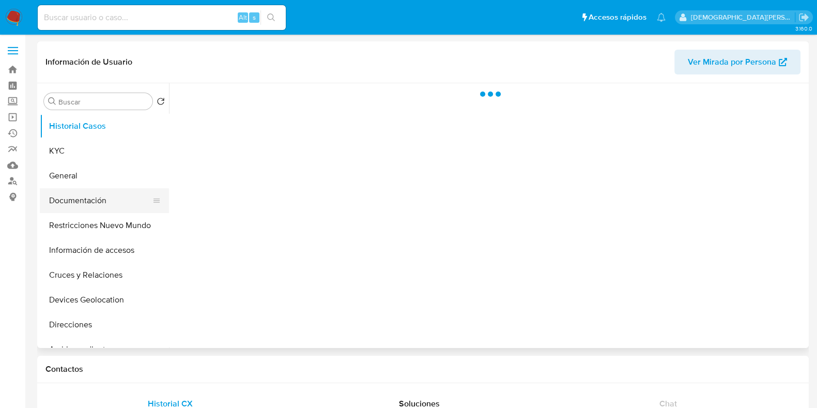
select select "10"
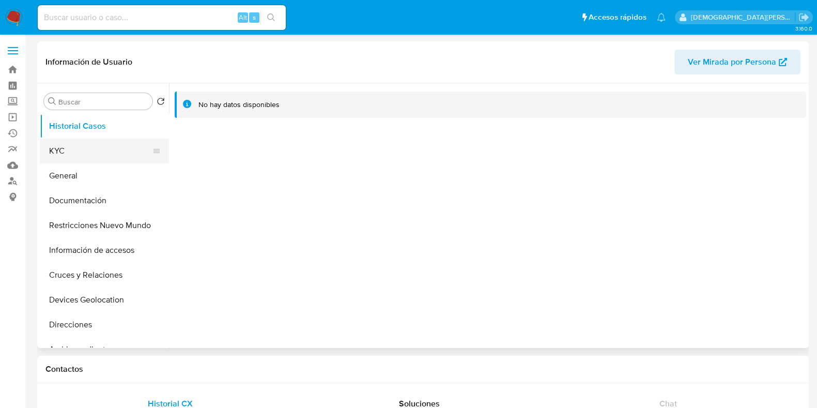
click at [82, 146] on button "KYC" at bounding box center [100, 150] width 121 height 25
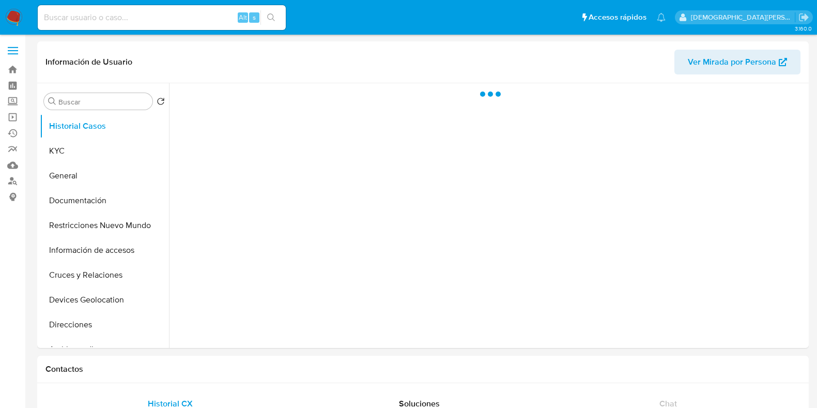
select select "10"
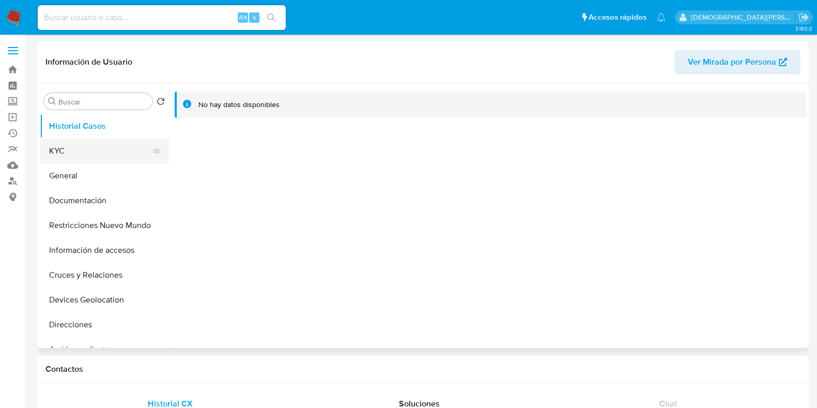
click at [95, 161] on button "KYC" at bounding box center [100, 150] width 121 height 25
